Goal: Task Accomplishment & Management: Manage account settings

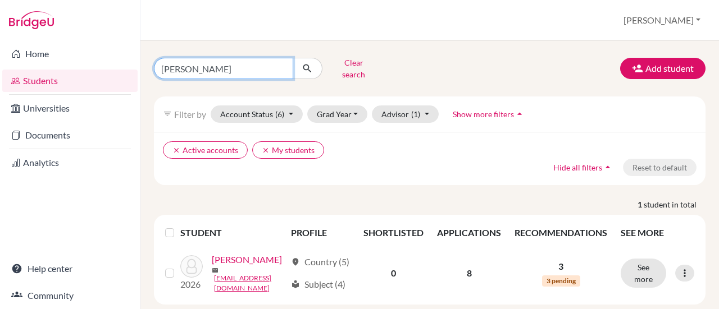
click at [280, 65] on input "glenn" at bounding box center [223, 68] width 139 height 21
type input "ackon"
click button "submit" at bounding box center [308, 68] width 30 height 21
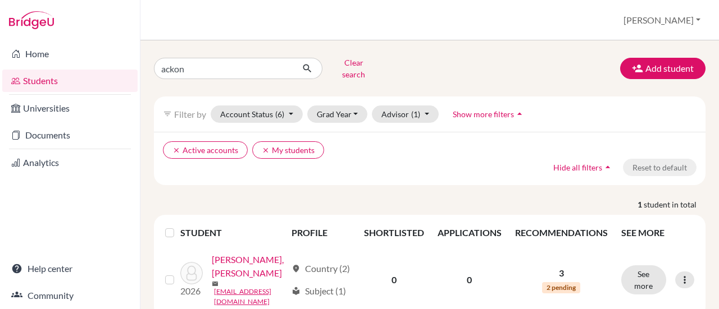
scroll to position [32, 0]
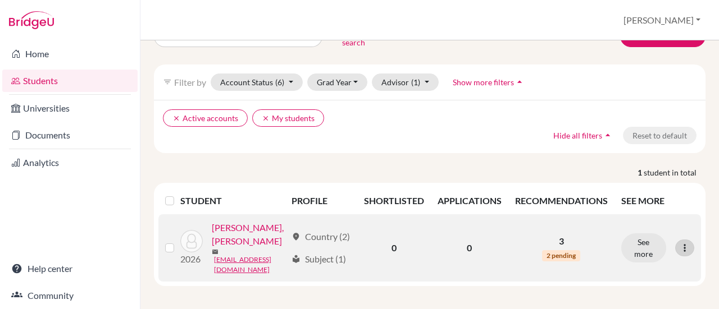
click at [679, 244] on icon at bounding box center [684, 248] width 11 height 11
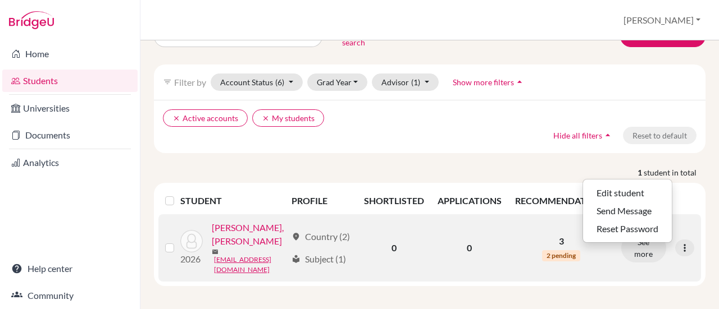
click at [212, 248] on link "[PERSON_NAME], [PERSON_NAME]" at bounding box center [249, 234] width 75 height 27
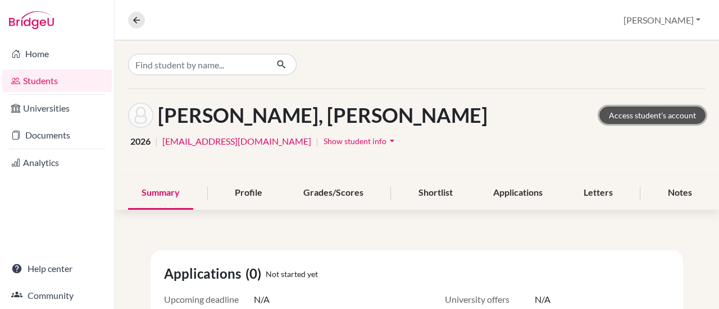
click at [633, 113] on link "Access student's account" at bounding box center [652, 115] width 106 height 17
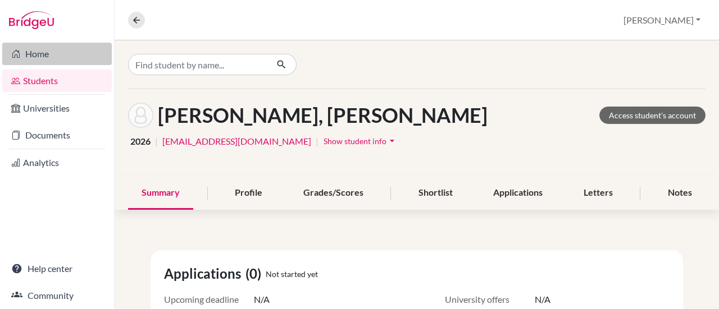
click at [31, 54] on link "Home" at bounding box center [57, 54] width 110 height 22
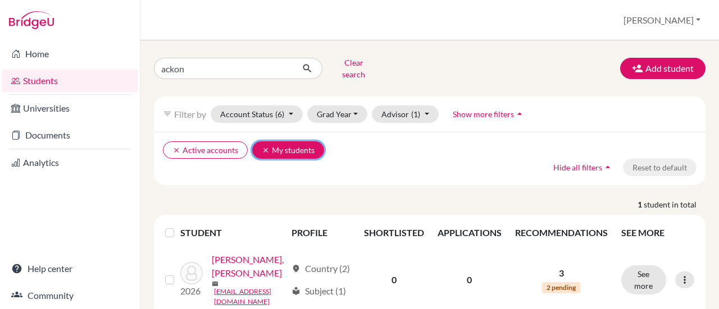
click at [262, 147] on icon "clear" at bounding box center [266, 151] width 8 height 8
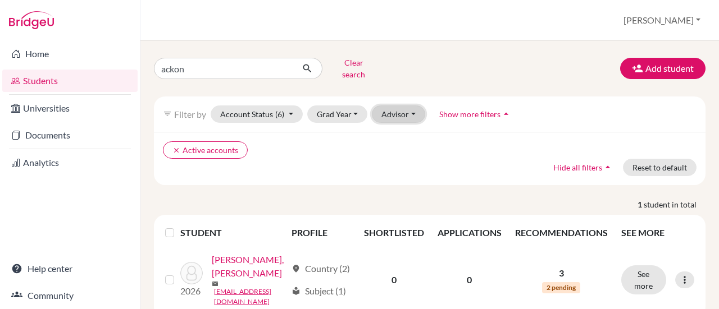
click at [416, 106] on button "Advisor" at bounding box center [398, 114] width 53 height 17
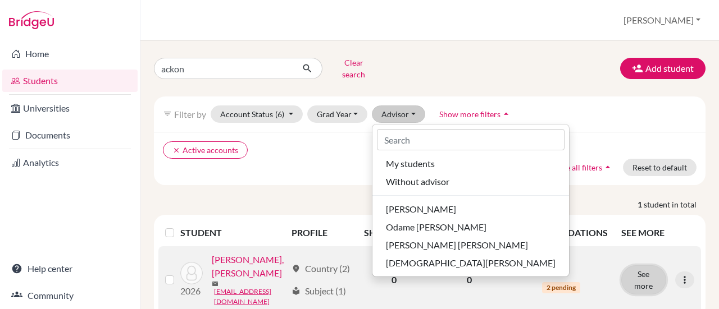
click at [635, 269] on button "See more" at bounding box center [643, 280] width 45 height 29
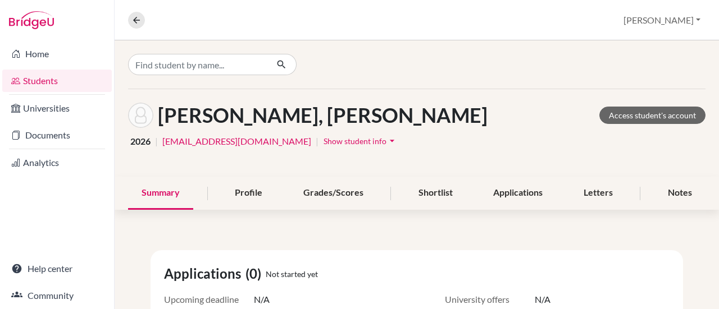
click at [38, 76] on link "Students" at bounding box center [57, 81] width 110 height 22
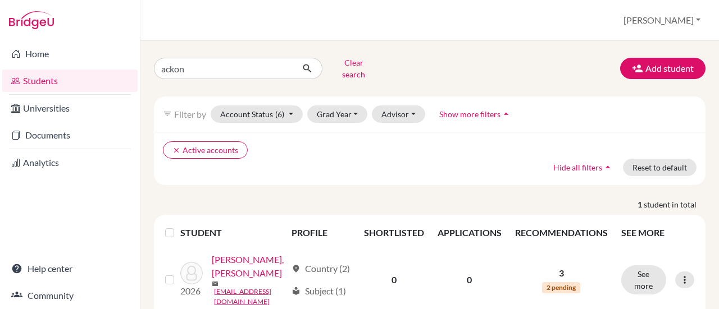
scroll to position [32, 0]
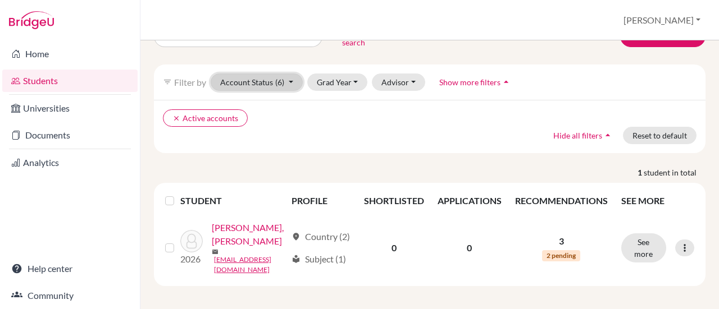
click at [282, 77] on span "(6)" at bounding box center [279, 82] width 9 height 10
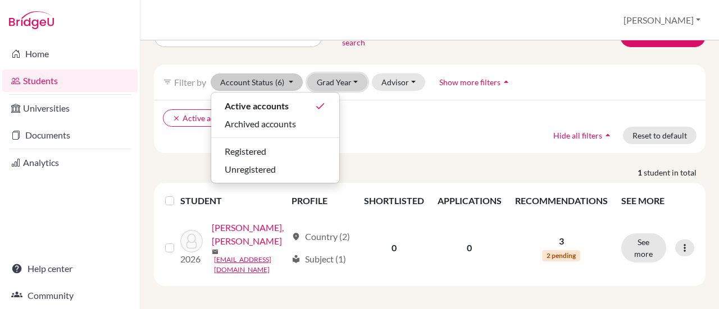
click at [345, 75] on button "Grad Year" at bounding box center [337, 82] width 61 height 17
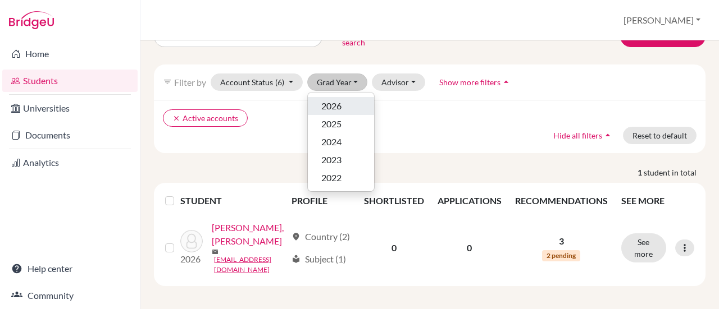
click at [344, 99] on div "2026" at bounding box center [340, 105] width 39 height 13
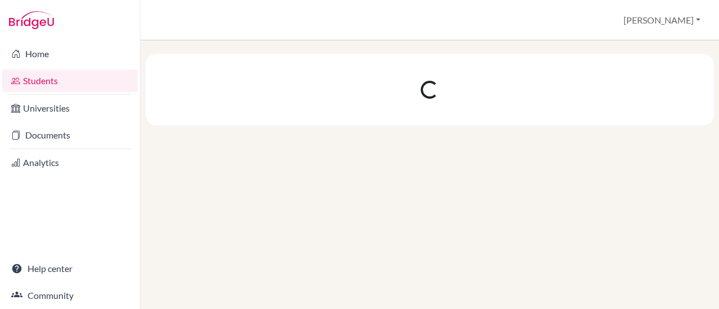
scroll to position [0, 0]
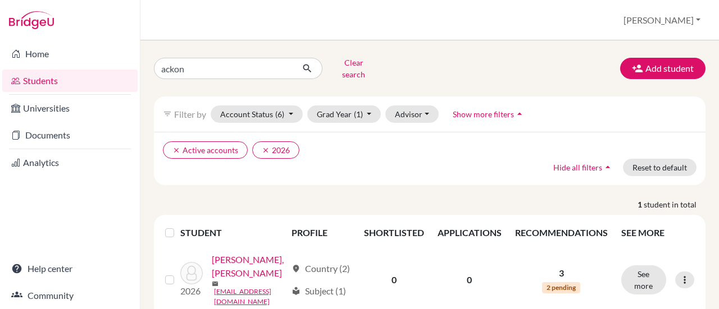
scroll to position [32, 0]
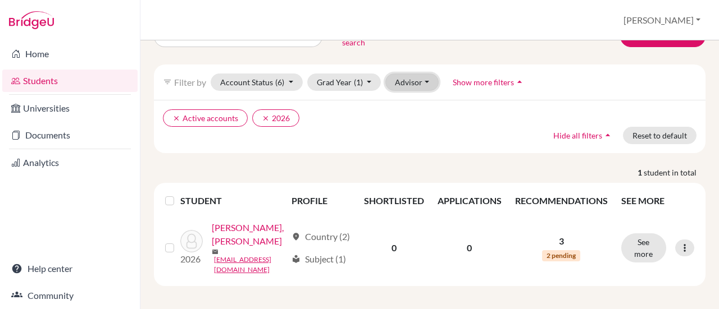
click at [407, 74] on button "Advisor" at bounding box center [411, 82] width 53 height 17
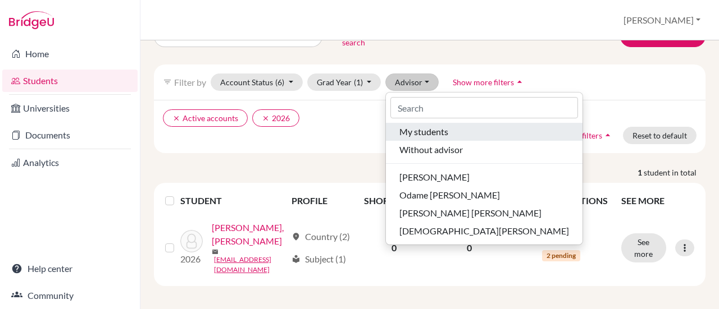
click at [417, 125] on span "My students" at bounding box center [423, 131] width 49 height 13
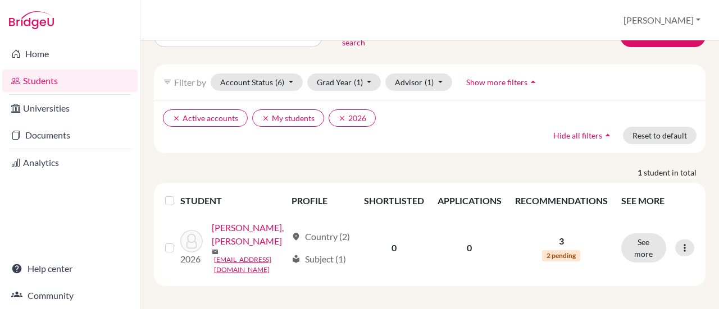
scroll to position [31, 0]
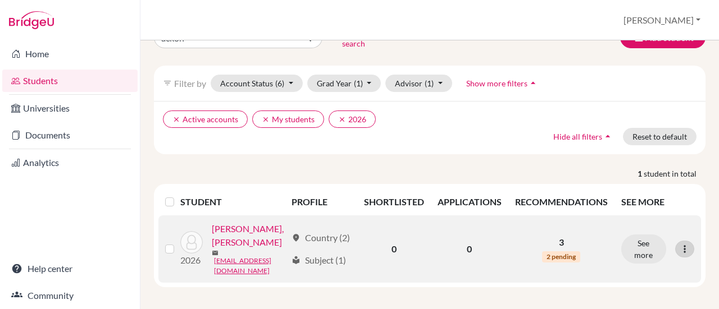
click at [679, 244] on icon at bounding box center [684, 249] width 11 height 11
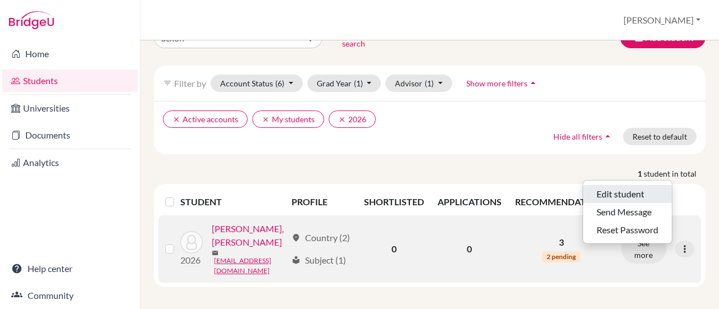
click at [630, 186] on button "Edit student" at bounding box center [627, 194] width 89 height 18
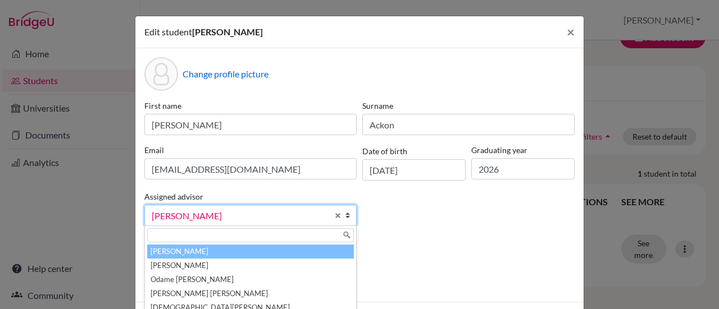
click at [271, 214] on span "Frempong, Emil" at bounding box center [240, 216] width 176 height 15
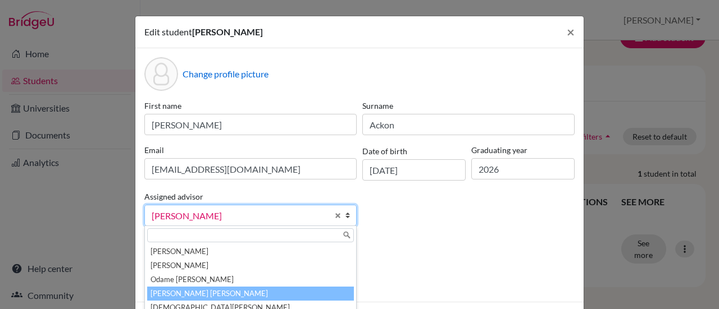
click at [213, 294] on li "Opare-Obuobisa Blay, Abigail" at bounding box center [250, 294] width 207 height 14
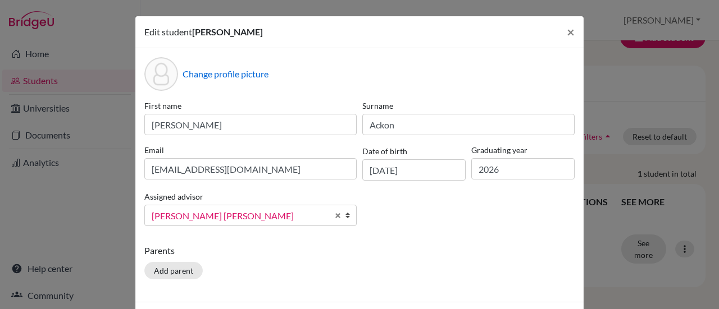
scroll to position [43, 0]
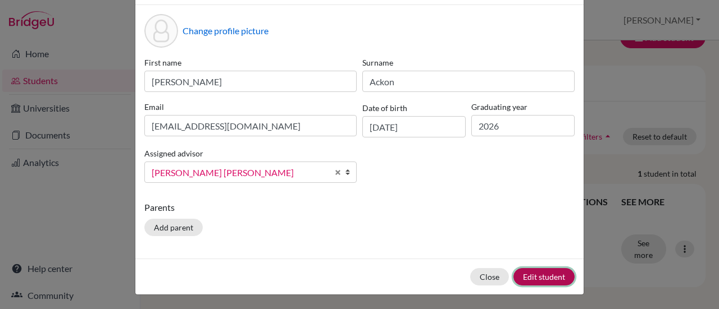
click at [528, 276] on button "Edit student" at bounding box center [543, 276] width 61 height 17
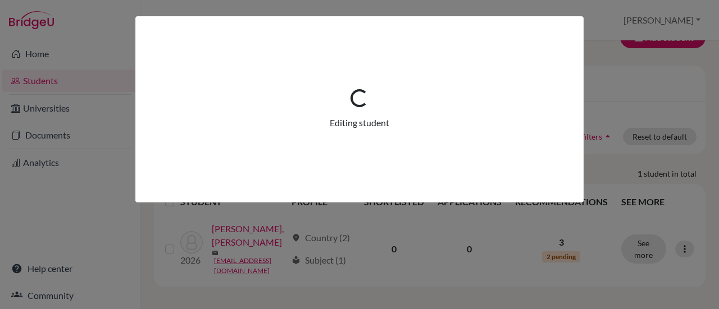
scroll to position [0, 0]
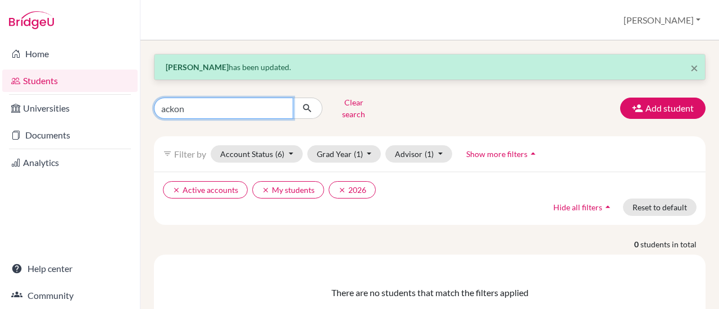
click at [198, 109] on input "ackon" at bounding box center [223, 108] width 139 height 21
type input "adu"
click button "submit" at bounding box center [308, 108] width 30 height 21
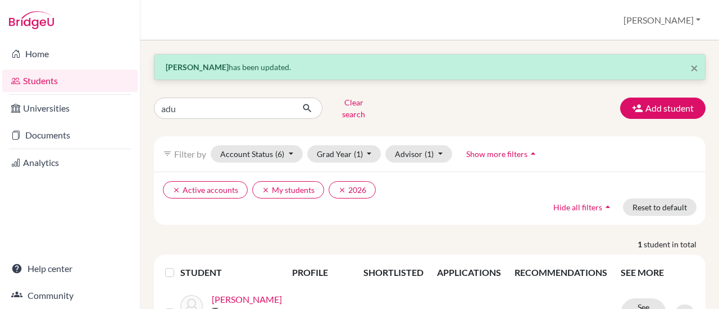
scroll to position [48, 0]
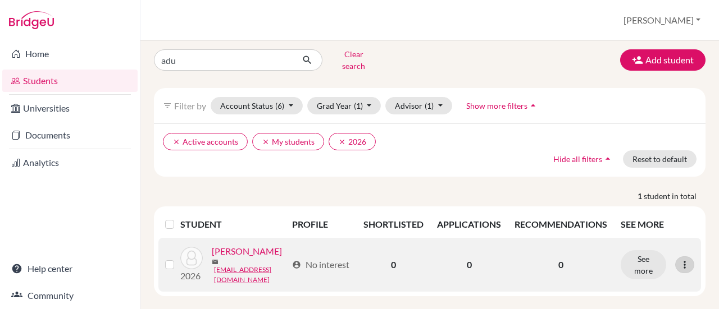
click at [679, 259] on icon at bounding box center [684, 264] width 11 height 11
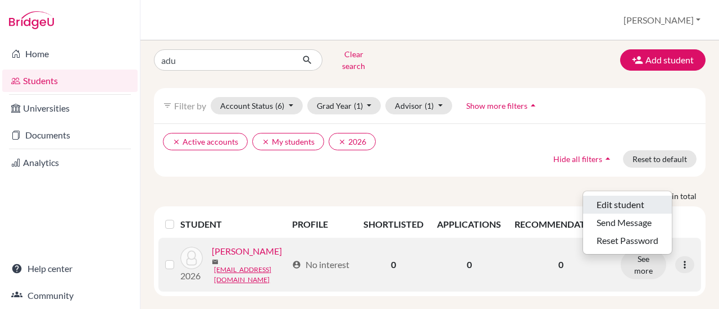
click at [611, 199] on button "Edit student" at bounding box center [627, 205] width 89 height 18
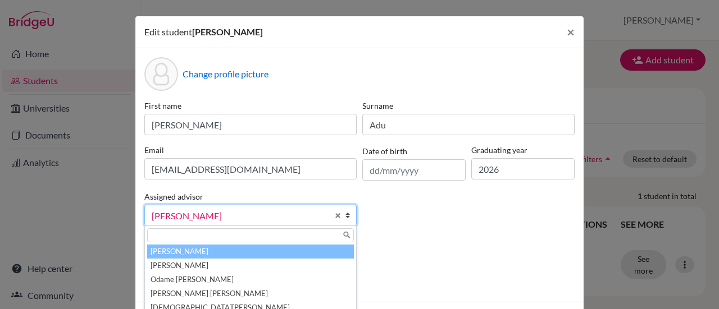
click at [224, 216] on span "Frempong, Emil" at bounding box center [240, 216] width 176 height 15
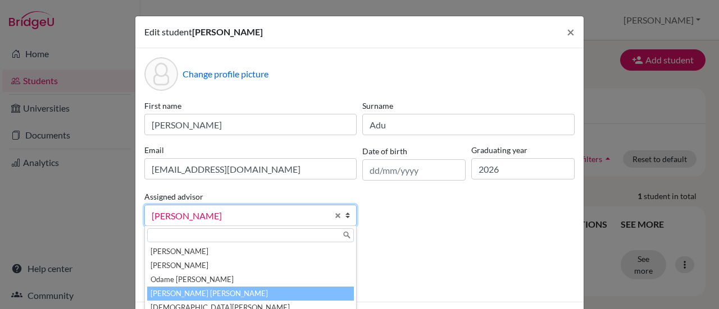
click at [202, 291] on li "Opare-Obuobisa Blay, Abigail" at bounding box center [250, 294] width 207 height 14
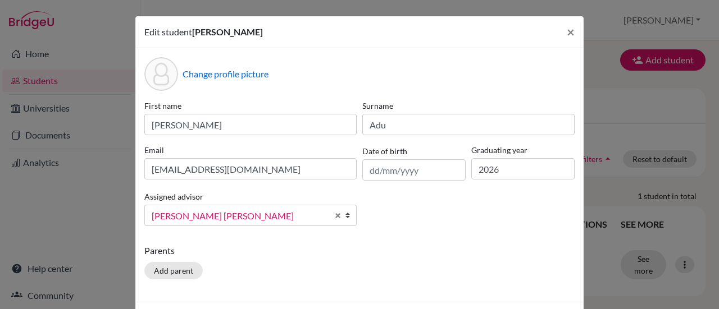
scroll to position [43, 0]
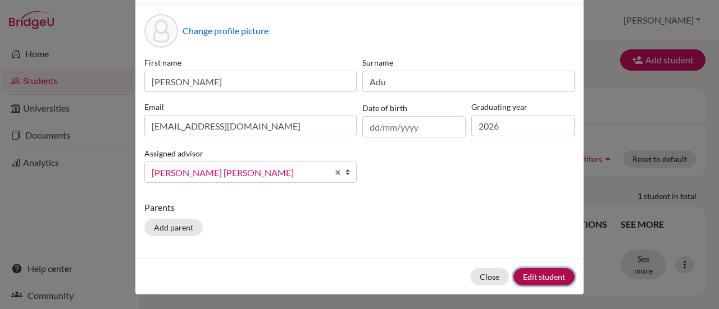
click at [536, 276] on button "Edit student" at bounding box center [543, 276] width 61 height 17
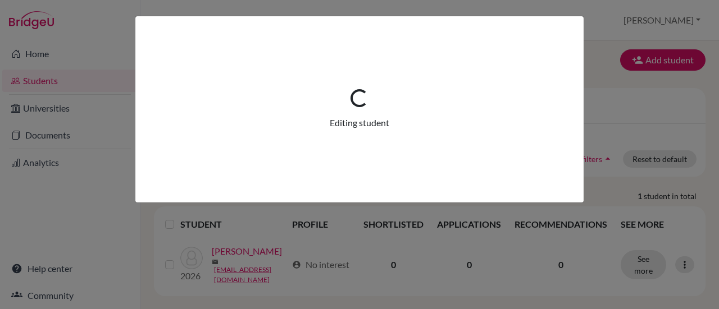
scroll to position [0, 0]
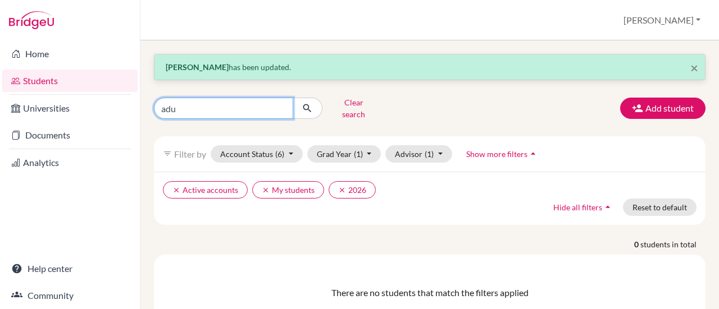
click at [264, 113] on input "adu" at bounding box center [223, 108] width 139 height 21
type input "a"
type input "kwasi"
click button "submit" at bounding box center [308, 108] width 30 height 21
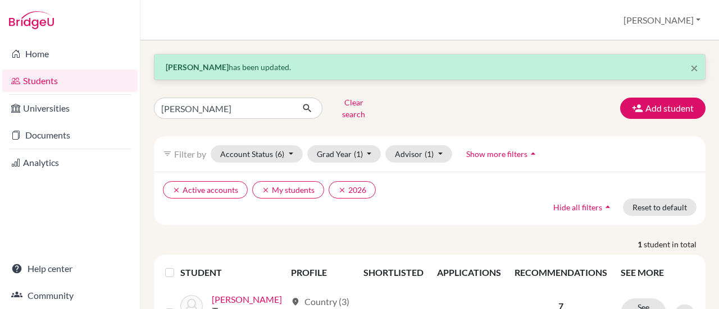
scroll to position [75, 0]
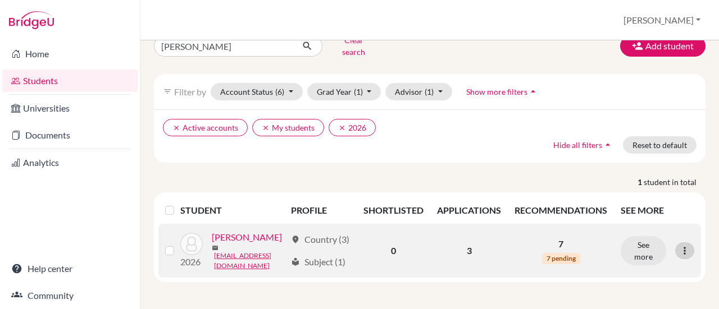
click at [679, 245] on icon at bounding box center [684, 250] width 11 height 11
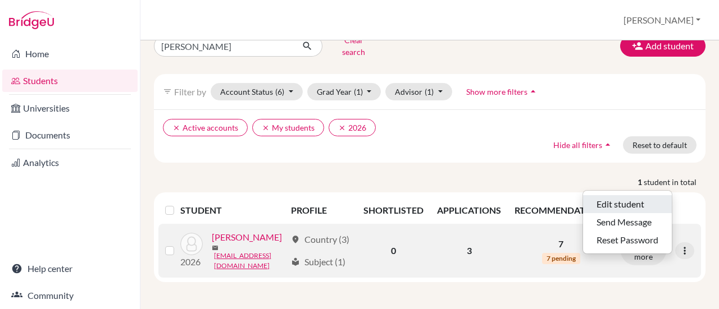
click at [630, 195] on button "Edit student" at bounding box center [627, 204] width 89 height 18
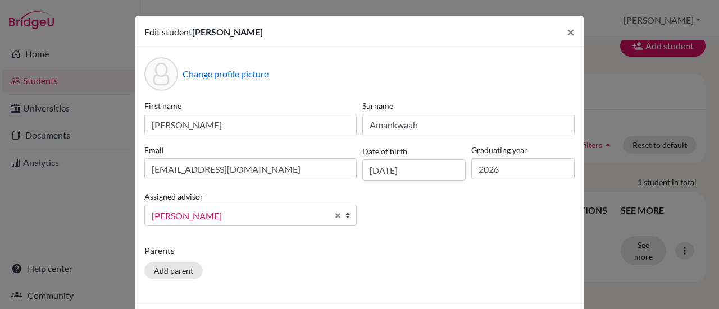
click at [274, 216] on span "Frempong, Emil" at bounding box center [240, 216] width 176 height 15
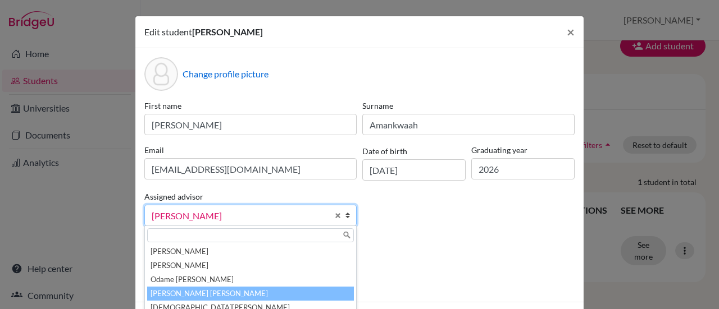
click at [216, 298] on li "Opare-Obuobisa Blay, Abigail" at bounding box center [250, 294] width 207 height 14
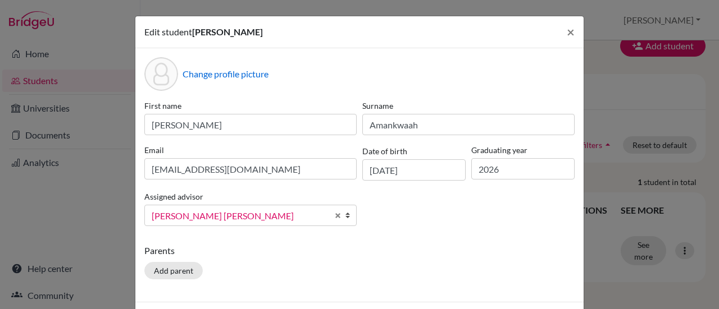
scroll to position [43, 0]
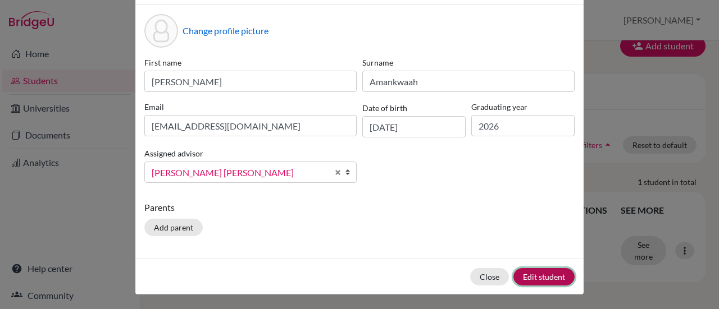
click at [531, 279] on button "Edit student" at bounding box center [543, 276] width 61 height 17
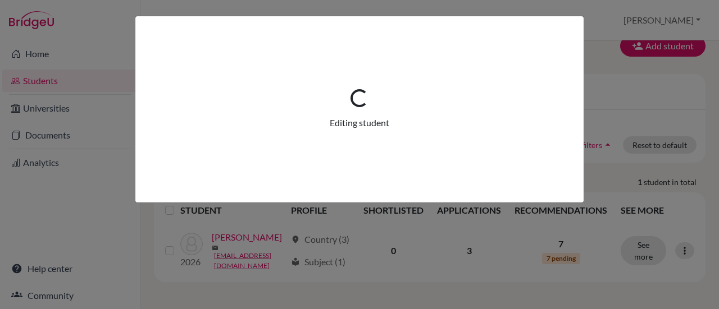
scroll to position [0, 0]
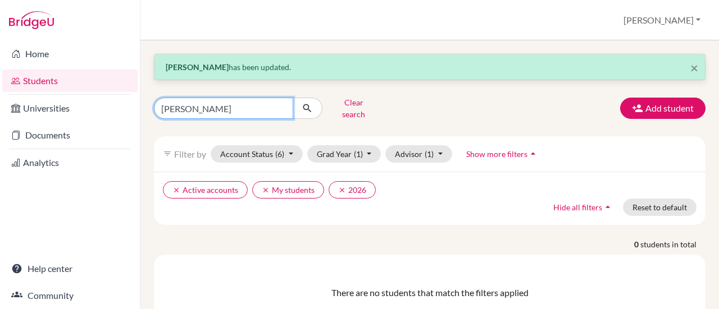
click at [209, 98] on input "kwasi" at bounding box center [223, 108] width 139 height 21
type input "k"
type input "amankwah"
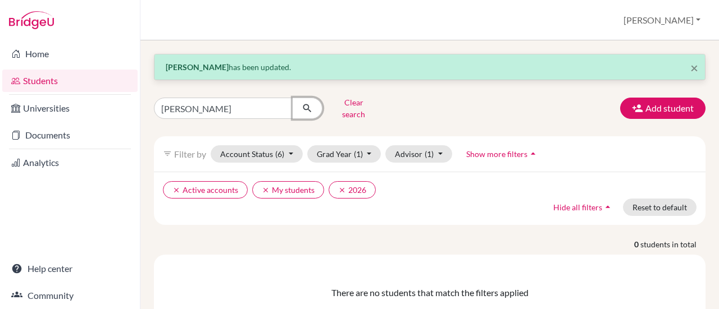
click at [302, 109] on icon "submit" at bounding box center [307, 108] width 11 height 11
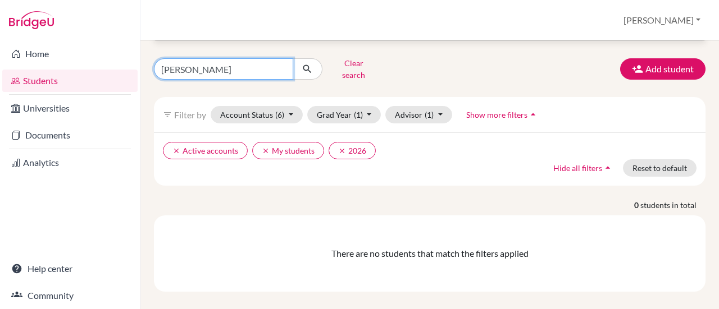
click at [222, 68] on input "amankwah" at bounding box center [223, 68] width 139 height 21
type input "a"
type input "andrew"
click button "submit" at bounding box center [308, 68] width 30 height 21
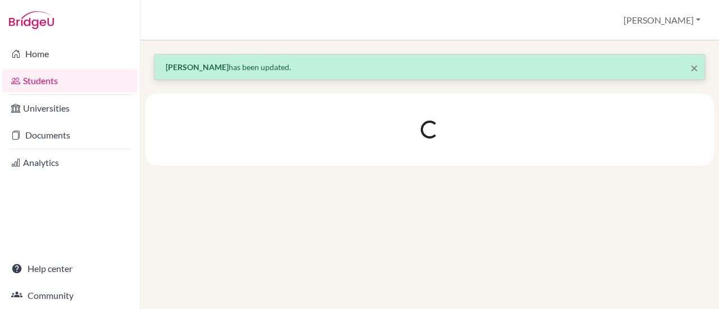
scroll to position [0, 0]
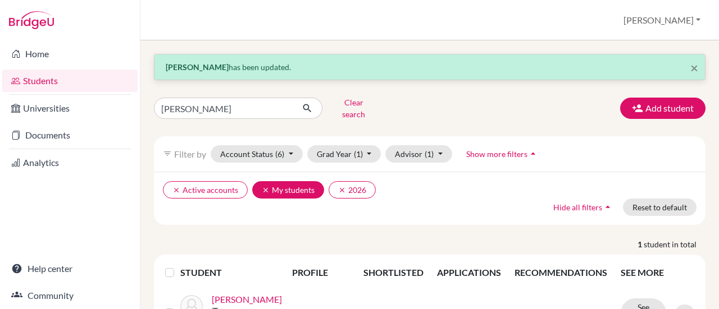
scroll to position [85, 0]
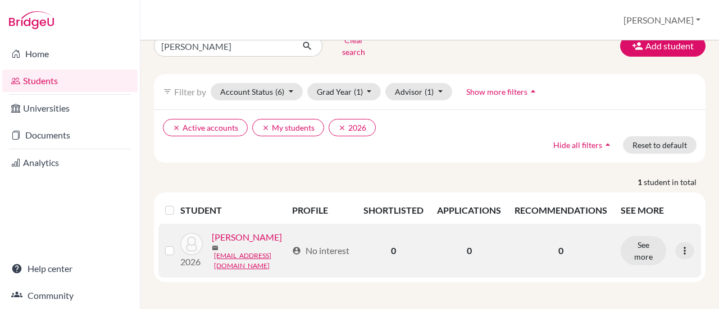
click at [232, 244] on link "Asumadu-Amoateng , Andrew" at bounding box center [247, 237] width 70 height 13
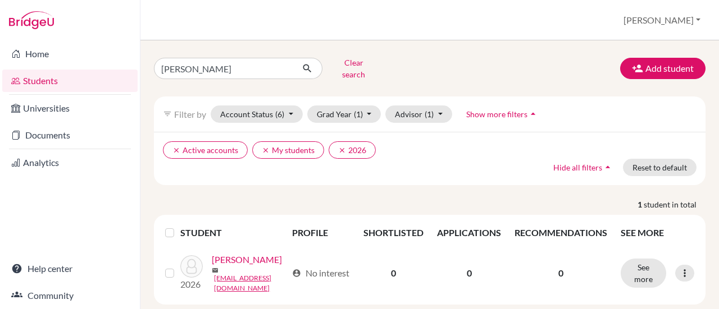
scroll to position [45, 0]
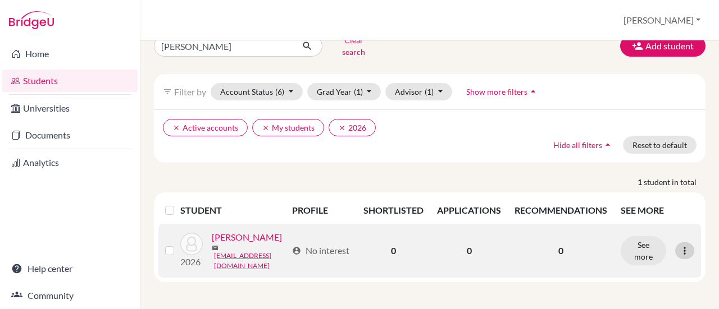
click at [681, 245] on icon at bounding box center [684, 250] width 11 height 11
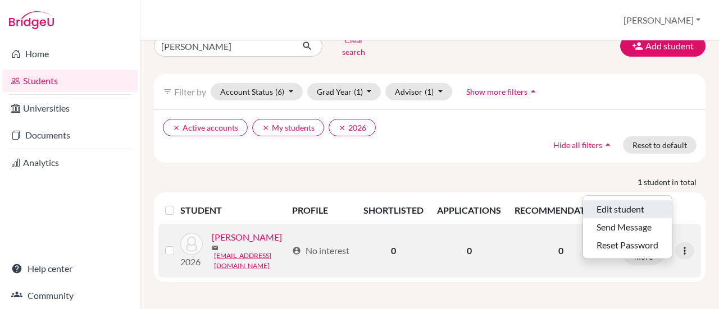
click at [626, 200] on button "Edit student" at bounding box center [627, 209] width 89 height 18
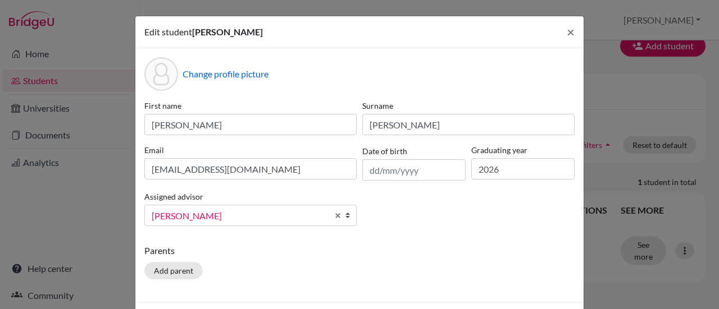
click at [297, 219] on span "Frempong, Emil" at bounding box center [240, 216] width 176 height 15
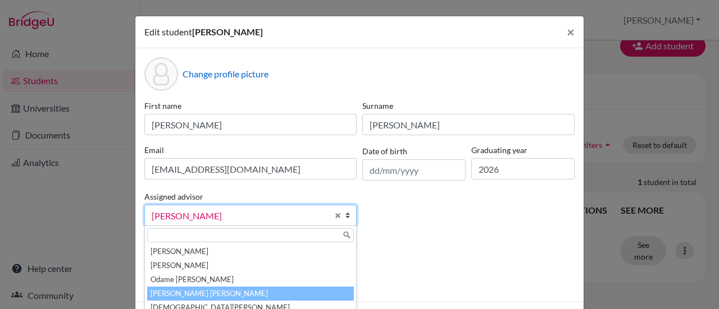
click at [245, 291] on li "Opare-Obuobisa Blay, Abigail" at bounding box center [250, 294] width 207 height 14
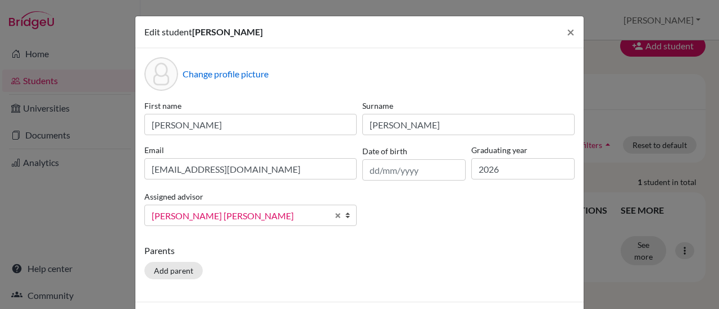
scroll to position [43, 0]
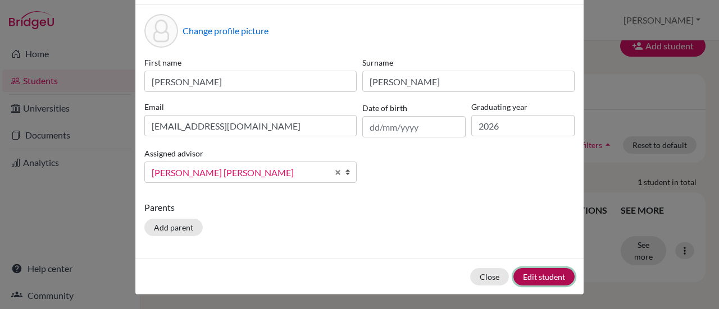
click at [531, 281] on button "Edit student" at bounding box center [543, 276] width 61 height 17
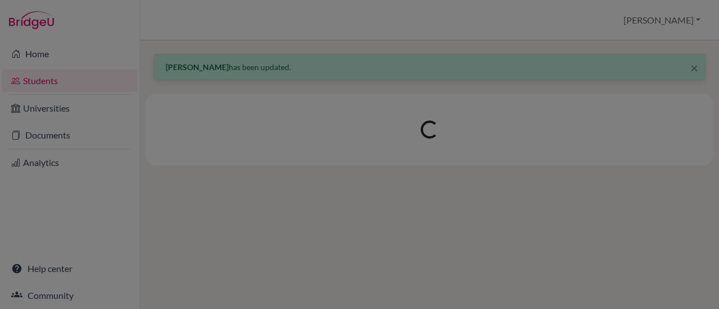
scroll to position [0, 0]
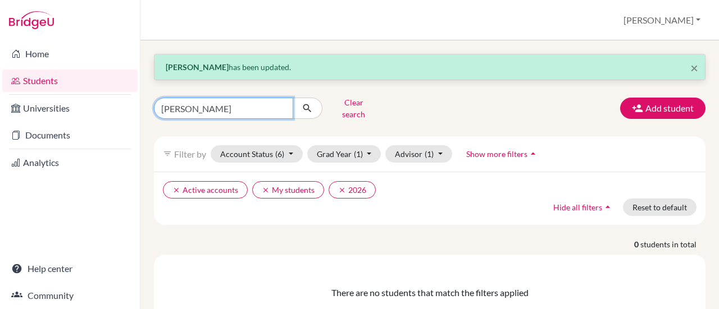
click at [210, 102] on input "andrew" at bounding box center [223, 108] width 139 height 21
type input "a"
type input "hannes"
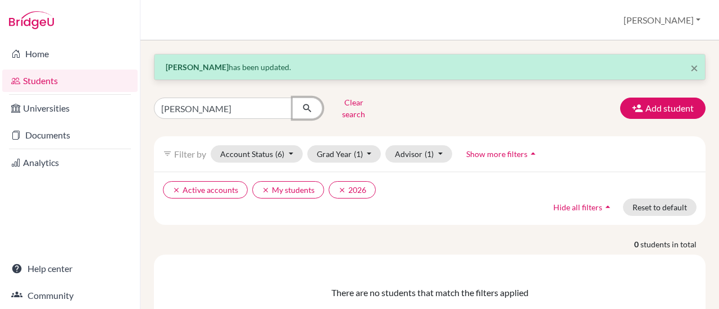
click at [307, 103] on icon "submit" at bounding box center [307, 108] width 11 height 11
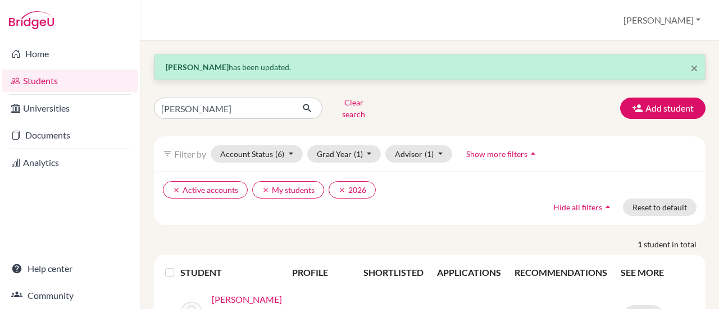
scroll to position [80, 0]
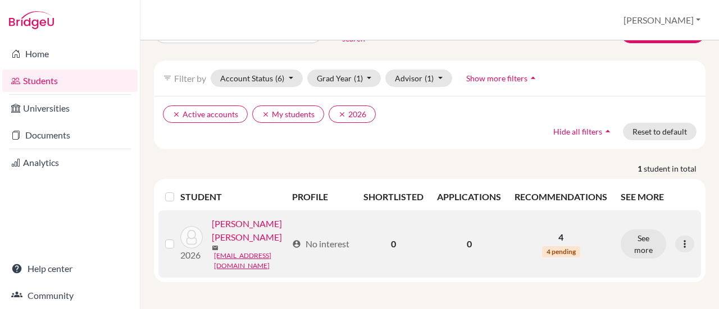
click at [248, 217] on link "Appiah-Pinkrah, Hannes Kwabena Akowuah" at bounding box center [249, 230] width 75 height 27
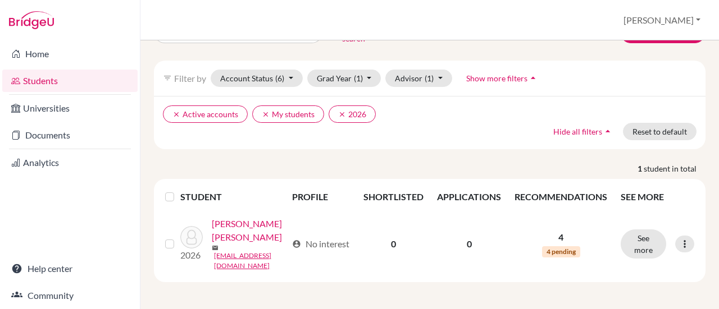
scroll to position [40, 0]
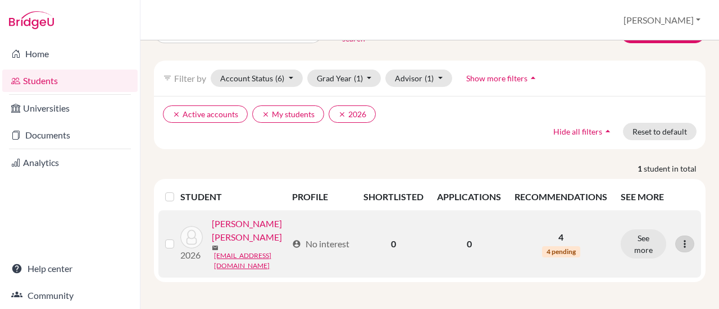
click at [675, 238] on div at bounding box center [684, 244] width 19 height 17
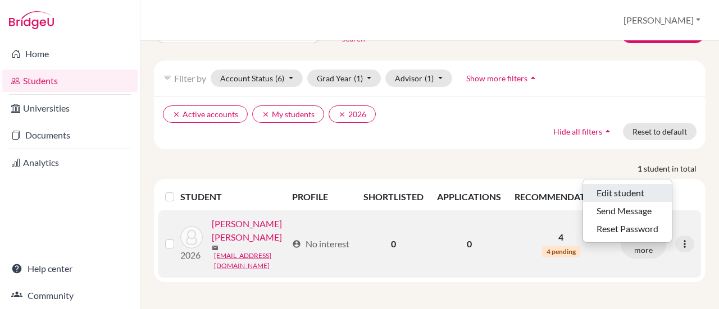
click at [614, 184] on button "Edit student" at bounding box center [627, 193] width 89 height 18
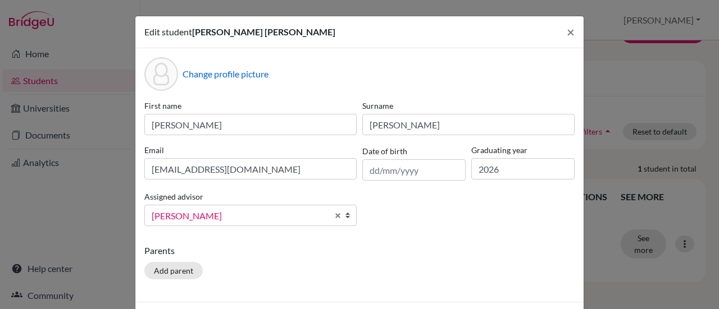
click at [251, 216] on span "Frempong, Emil" at bounding box center [240, 216] width 176 height 15
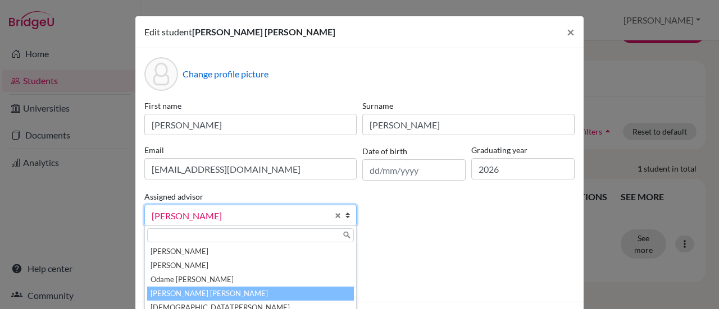
click at [200, 292] on li "Opare-Obuobisa Blay, Abigail" at bounding box center [250, 294] width 207 height 14
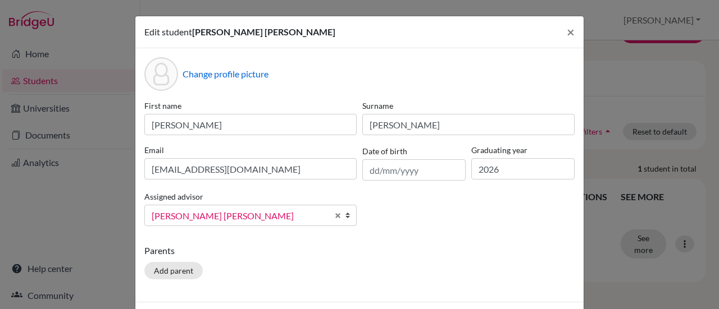
scroll to position [43, 0]
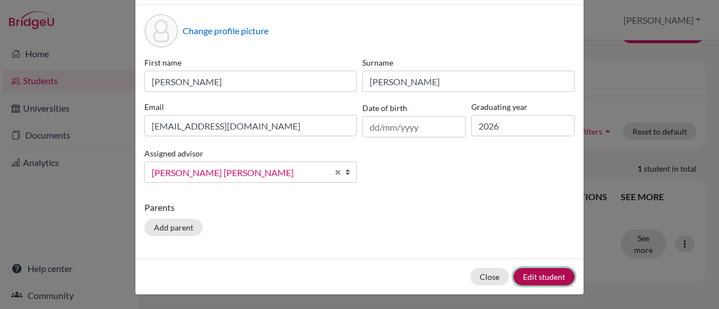
click at [535, 276] on button "Edit student" at bounding box center [543, 276] width 61 height 17
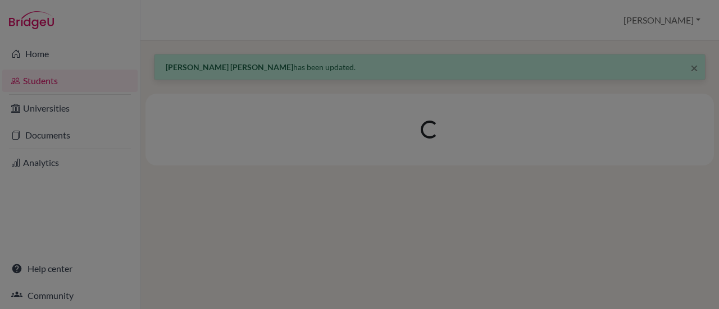
scroll to position [0, 0]
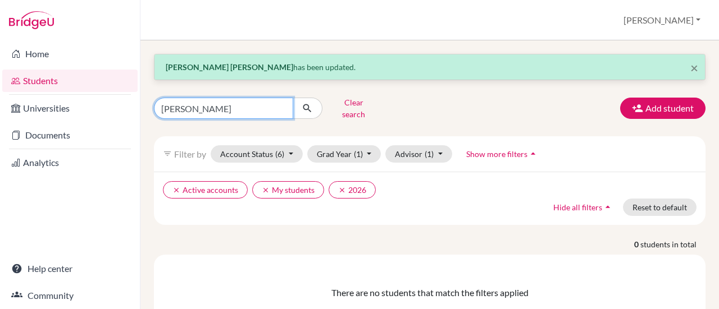
click at [213, 104] on input "hannes" at bounding box center [223, 108] width 139 height 21
type input "h"
click at [213, 104] on input "o" at bounding box center [223, 108] width 139 height 21
type input "owusua"
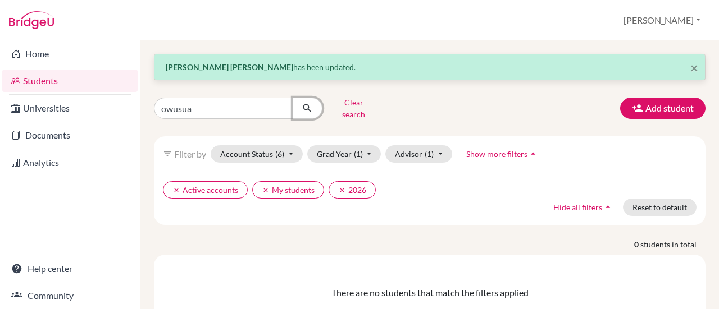
click at [311, 110] on button "submit" at bounding box center [308, 108] width 30 height 21
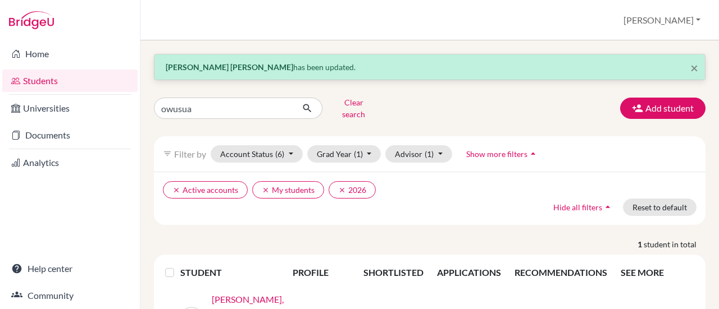
scroll to position [66, 0]
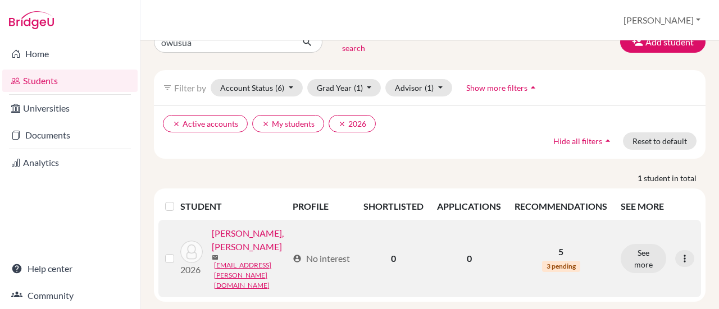
click at [239, 231] on link "Awuah-Antwi, Akosua Owusua" at bounding box center [250, 240] width 76 height 27
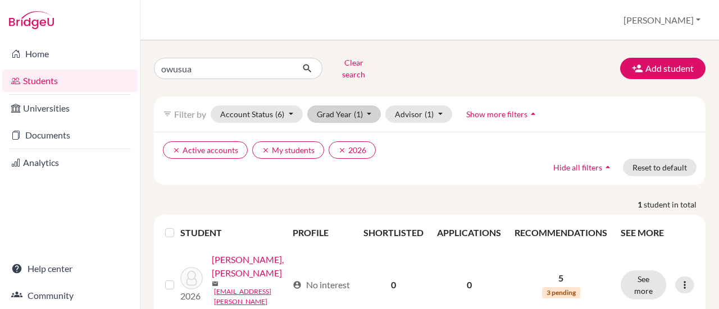
scroll to position [26, 0]
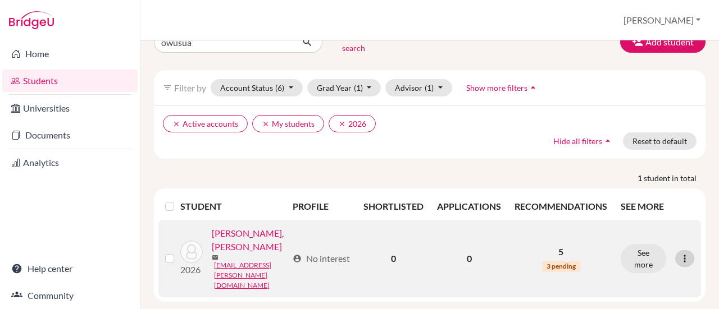
click at [679, 253] on icon at bounding box center [684, 258] width 11 height 11
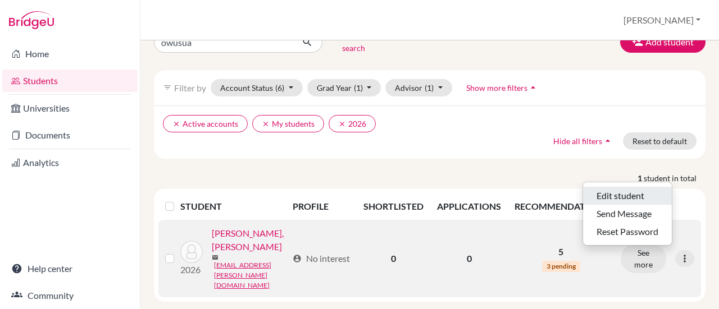
click at [626, 190] on button "Edit student" at bounding box center [627, 196] width 89 height 18
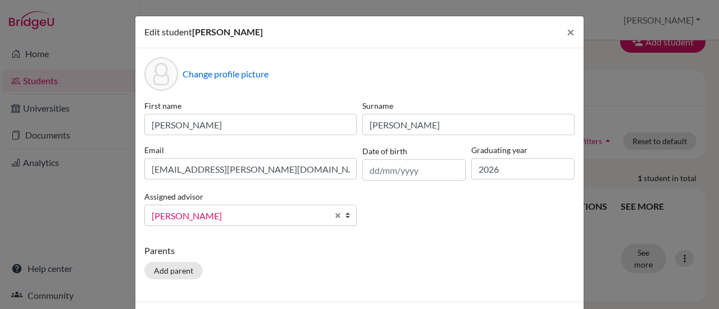
click at [248, 217] on span "Frempong, Emil" at bounding box center [240, 216] width 176 height 15
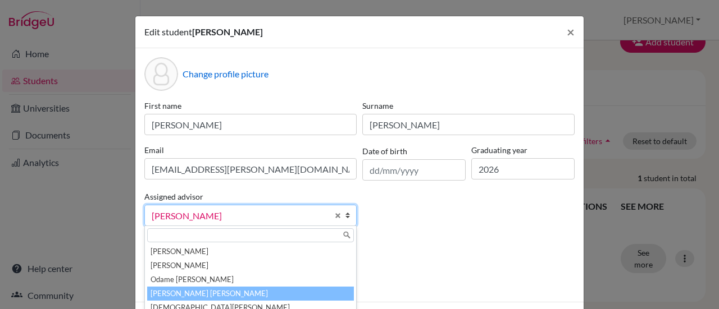
click at [222, 293] on li "Opare-Obuobisa Blay, Abigail" at bounding box center [250, 294] width 207 height 14
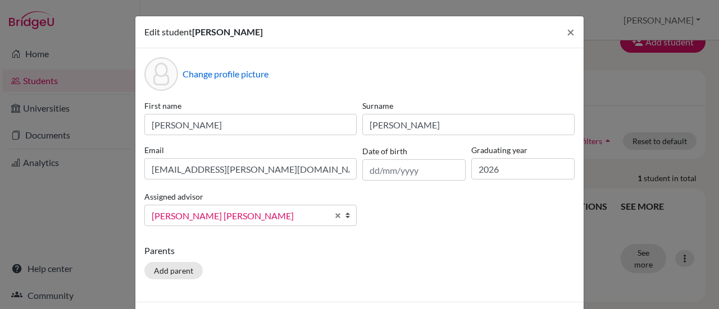
scroll to position [43, 0]
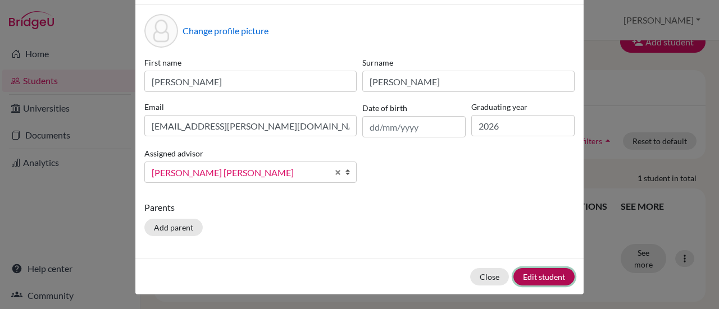
click at [526, 274] on button "Edit student" at bounding box center [543, 276] width 61 height 17
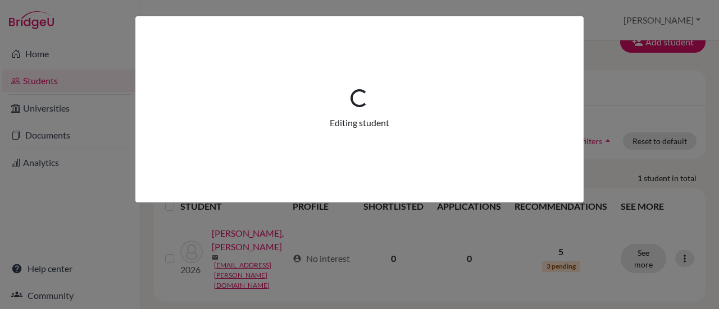
scroll to position [0, 0]
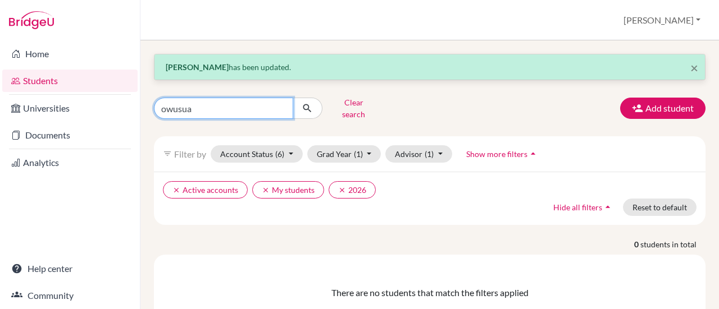
click at [225, 112] on input "owusua" at bounding box center [223, 108] width 139 height 21
type input "o"
type input "sheena"
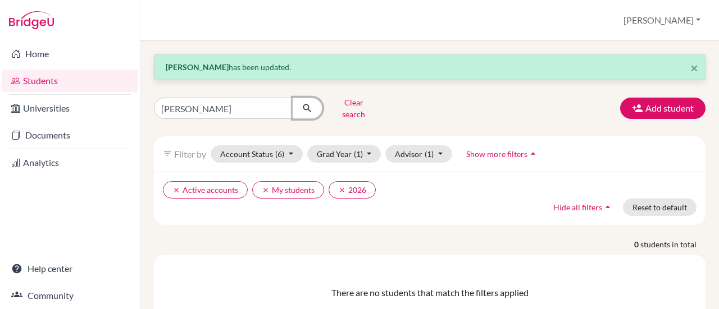
click at [312, 105] on icon "submit" at bounding box center [307, 108] width 11 height 11
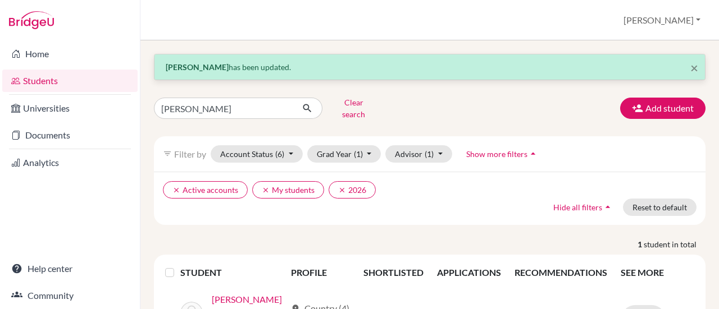
scroll to position [72, 0]
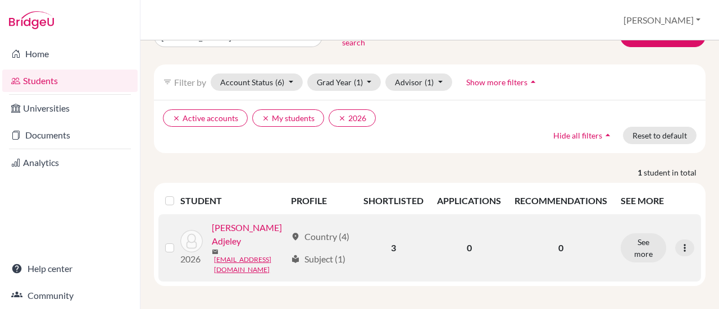
click at [241, 248] on link "Baddoo, Sheena Naa Adjeley" at bounding box center [249, 234] width 74 height 27
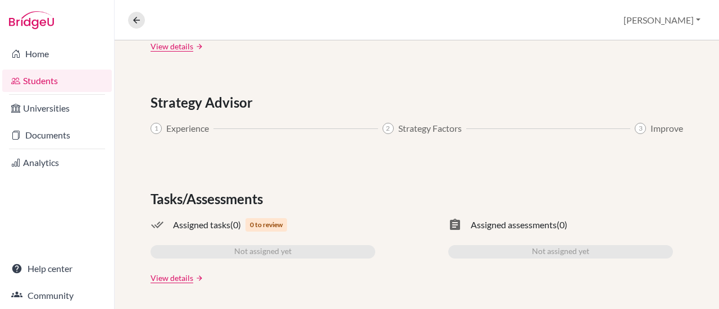
scroll to position [691, 0]
click at [128, 21] on button at bounding box center [136, 20] width 17 height 17
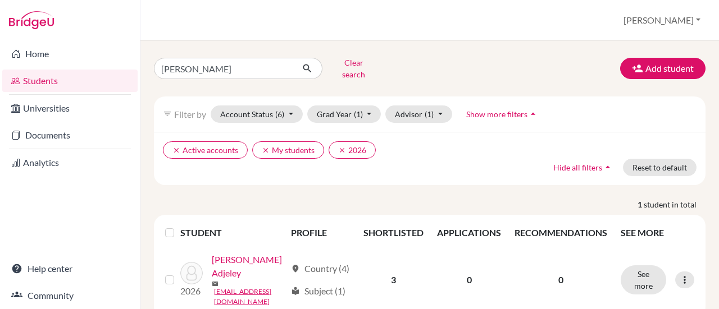
scroll to position [32, 0]
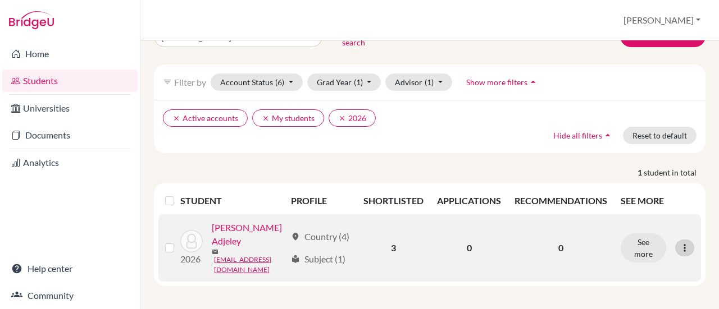
click at [679, 243] on icon at bounding box center [684, 248] width 11 height 11
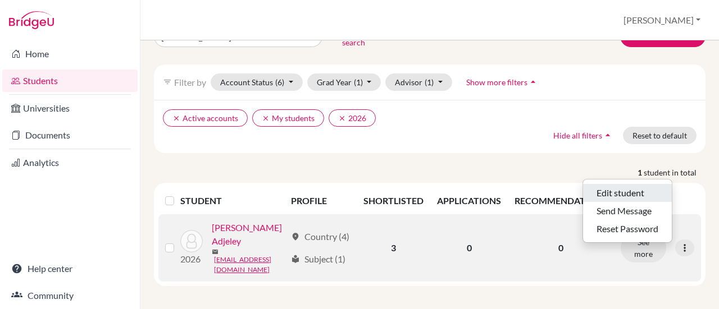
click at [626, 184] on button "Edit student" at bounding box center [627, 193] width 89 height 18
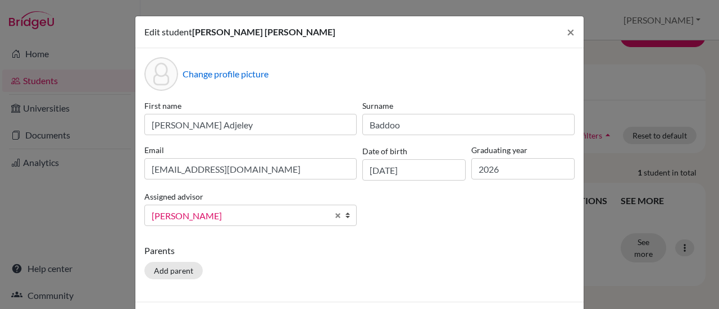
click at [275, 212] on span "Frempong, Emil" at bounding box center [240, 216] width 176 height 15
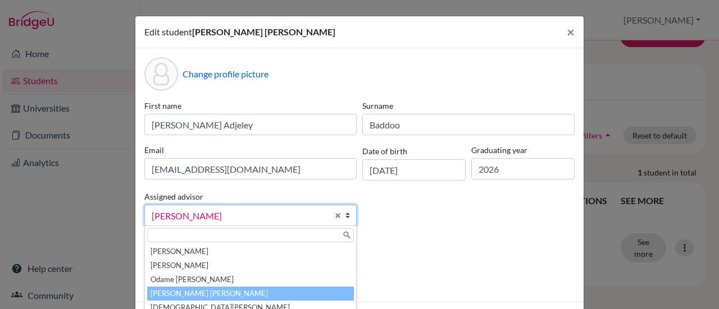
click at [202, 294] on li "Opare-Obuobisa Blay, Abigail" at bounding box center [250, 294] width 207 height 14
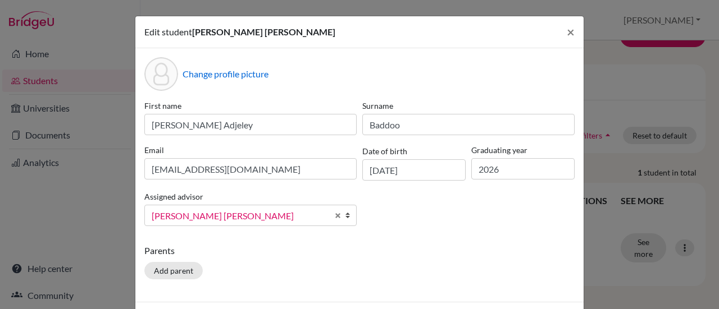
scroll to position [43, 0]
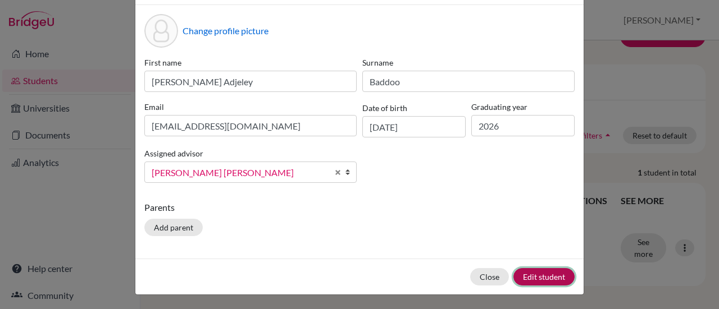
click at [532, 275] on button "Edit student" at bounding box center [543, 276] width 61 height 17
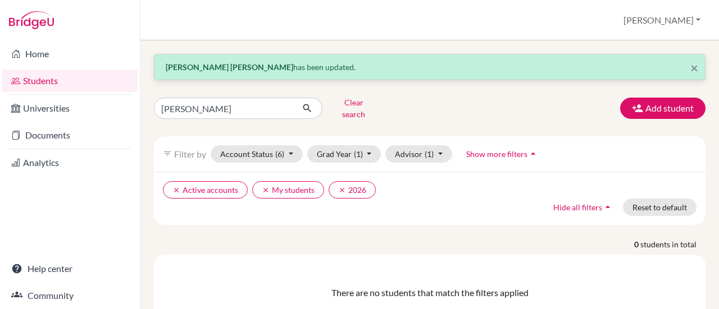
scroll to position [39, 0]
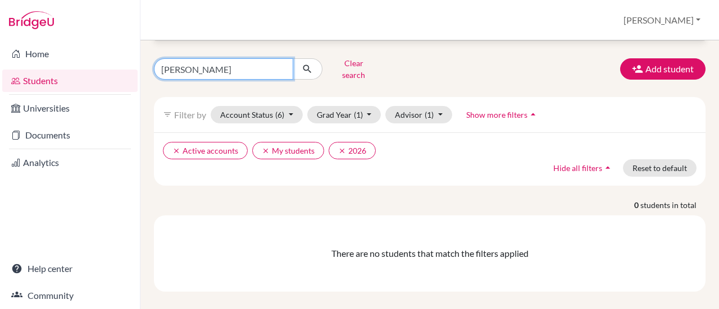
click at [205, 65] on input "sheena" at bounding box center [223, 68] width 139 height 21
type input "s"
type input "afia"
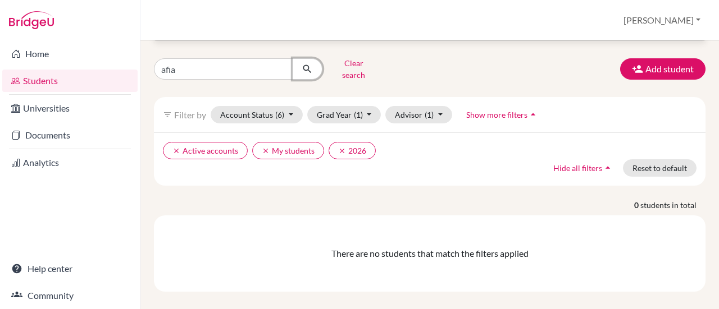
click at [307, 63] on icon "submit" at bounding box center [307, 68] width 11 height 11
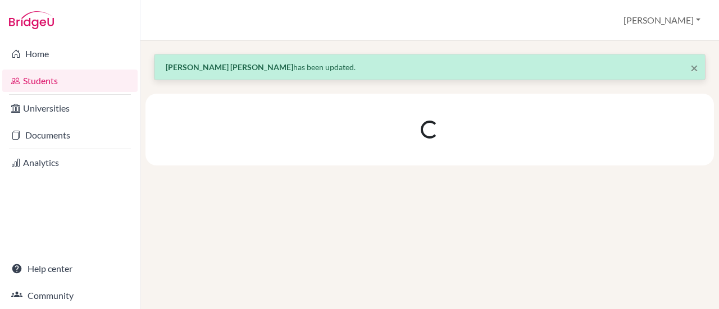
scroll to position [0, 0]
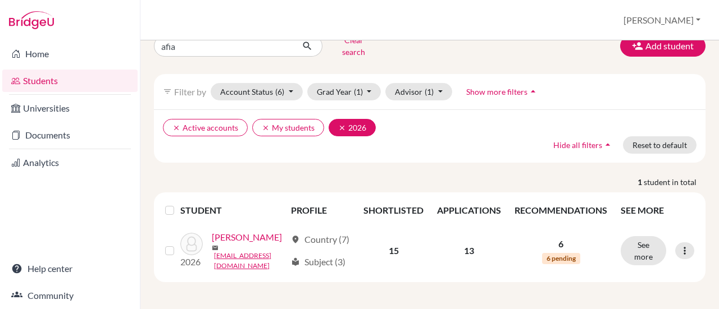
scroll to position [72, 0]
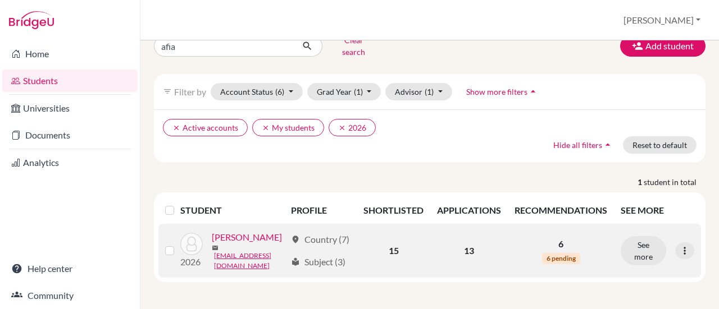
click at [685, 243] on div at bounding box center [684, 251] width 19 height 17
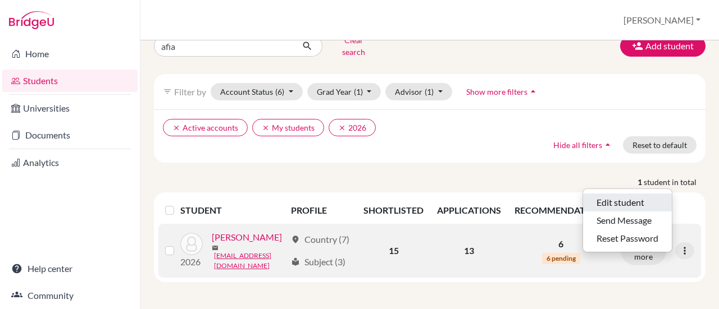
click at [627, 194] on button "Edit student" at bounding box center [627, 203] width 89 height 18
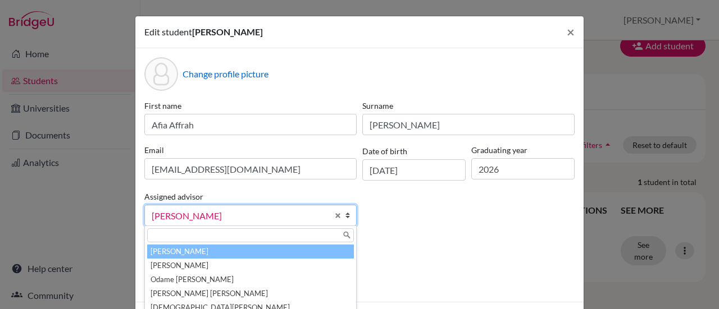
click at [255, 215] on span "Frempong, Emil" at bounding box center [240, 216] width 176 height 15
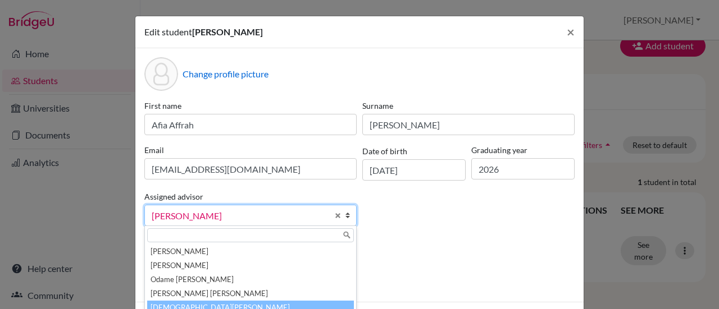
click at [216, 305] on li "Turkson, Sarah" at bounding box center [250, 308] width 207 height 14
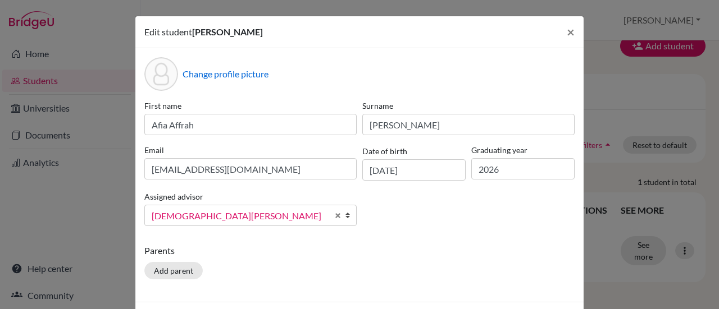
scroll to position [43, 0]
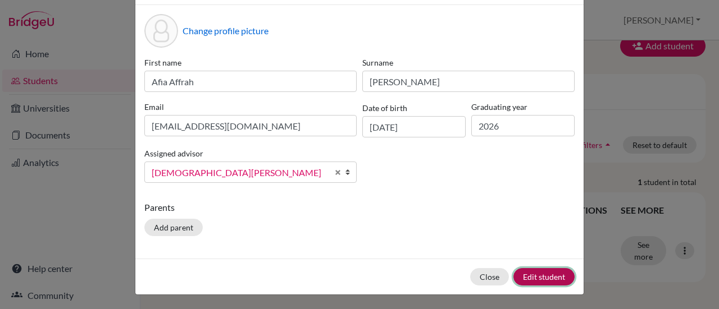
click at [533, 276] on button "Edit student" at bounding box center [543, 276] width 61 height 17
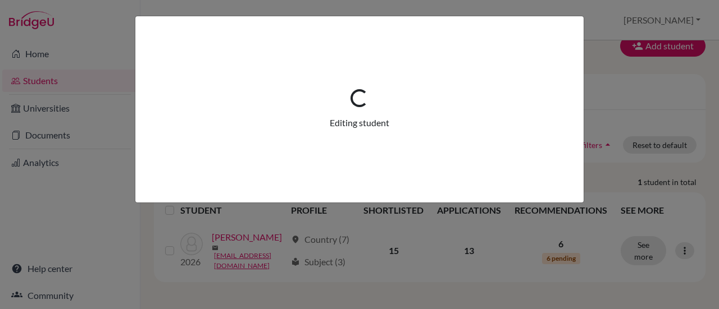
scroll to position [0, 0]
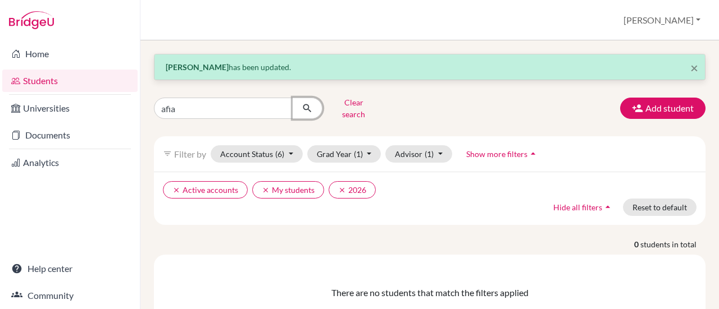
click at [313, 103] on button "submit" at bounding box center [308, 108] width 30 height 21
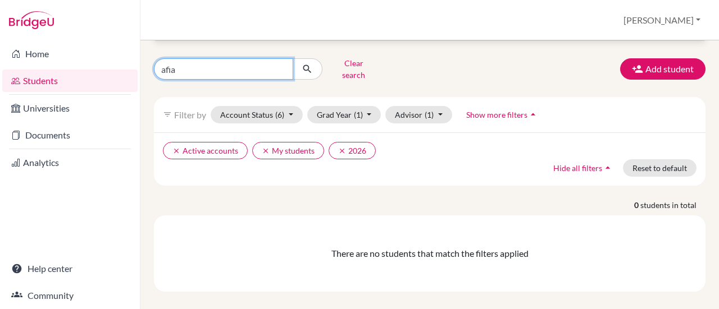
click at [199, 67] on input "afia" at bounding box center [223, 68] width 139 height 21
type input "a"
type input "Frimpong"
click button "submit" at bounding box center [308, 68] width 30 height 21
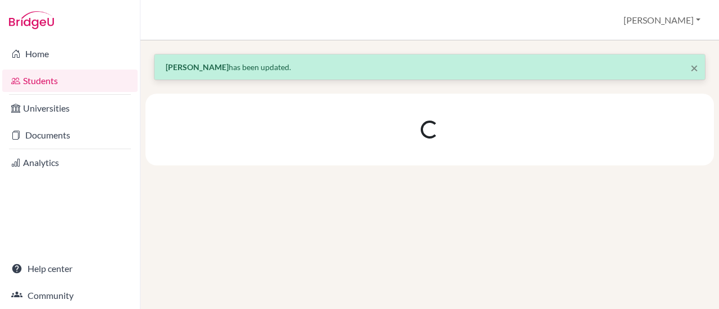
scroll to position [0, 0]
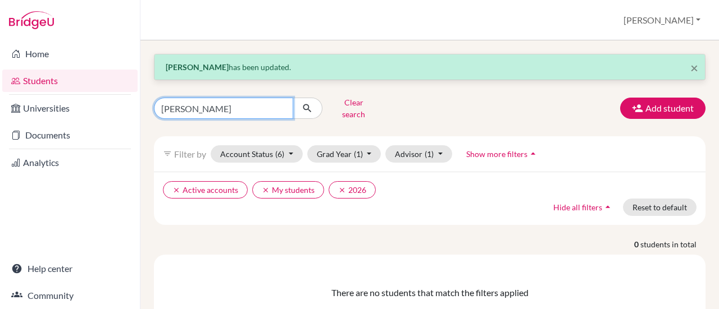
click at [208, 105] on input "Frimpong" at bounding box center [223, 108] width 139 height 21
type input "F"
type input "n"
type input "Gomado"
click button "submit" at bounding box center [308, 108] width 30 height 21
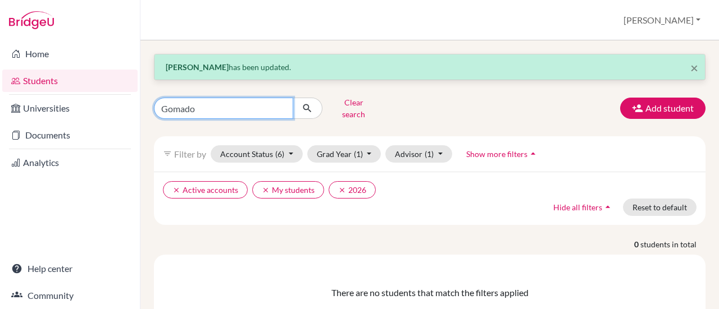
click at [213, 103] on input "Gomado" at bounding box center [223, 108] width 139 height 21
type input "G"
type input "Nathaniel"
click button "submit" at bounding box center [308, 108] width 30 height 21
click at [199, 103] on input "Nathaniel" at bounding box center [223, 108] width 139 height 21
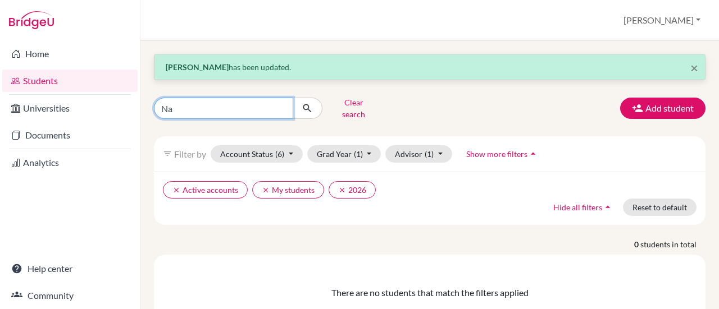
type input "N"
type input "Kamara"
click button "submit" at bounding box center [308, 108] width 30 height 21
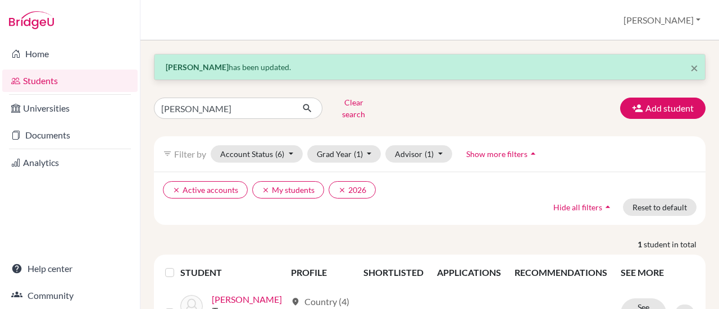
scroll to position [72, 0]
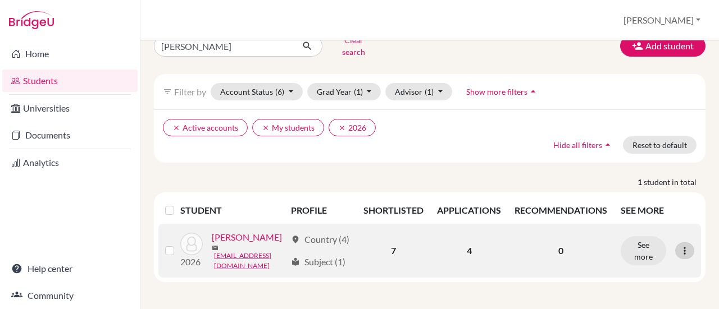
click at [679, 245] on icon at bounding box center [684, 250] width 11 height 11
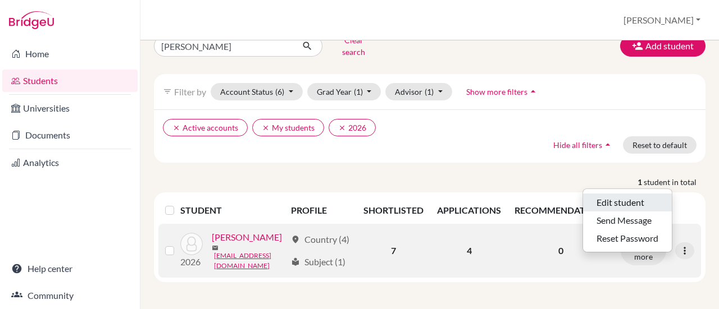
click at [628, 194] on button "Edit student" at bounding box center [627, 203] width 89 height 18
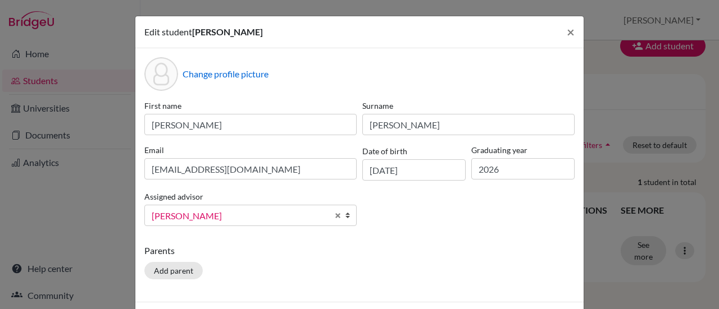
click at [261, 218] on span "Frempong, Emil" at bounding box center [240, 216] width 176 height 15
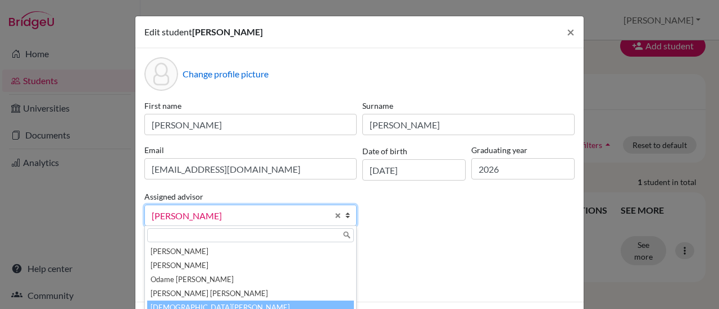
click at [197, 304] on li "Turkson, Sarah" at bounding box center [250, 308] width 207 height 14
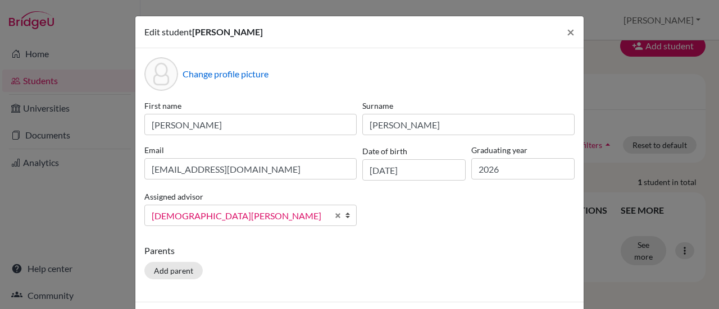
scroll to position [43, 0]
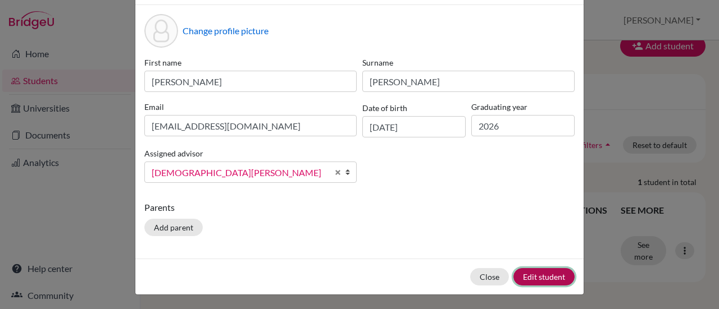
click at [527, 270] on button "Edit student" at bounding box center [543, 276] width 61 height 17
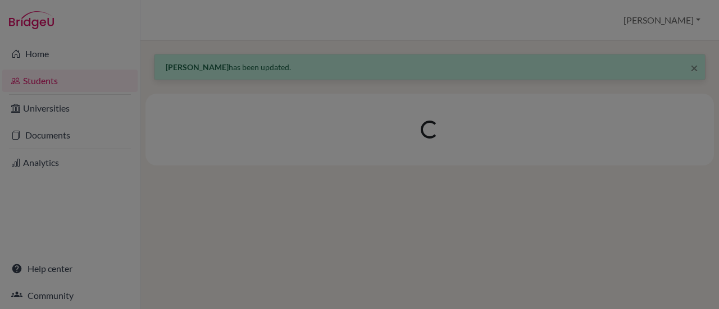
scroll to position [0, 0]
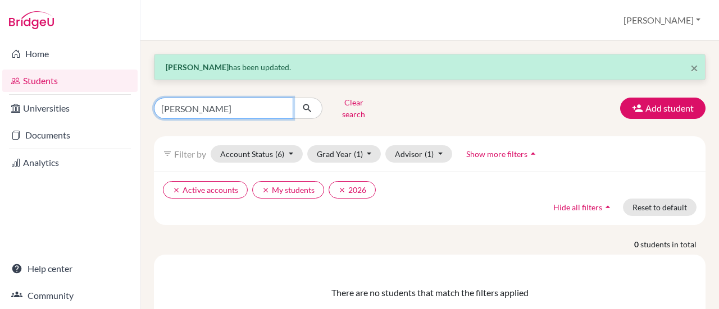
click at [219, 105] on input "Kamara" at bounding box center [223, 108] width 139 height 21
type input "K"
type input "aleesha"
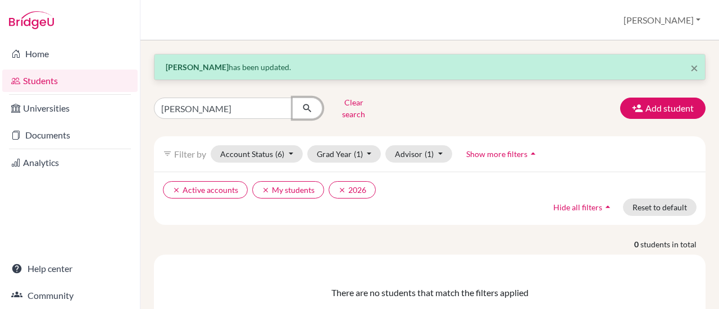
click at [305, 110] on button "submit" at bounding box center [308, 108] width 30 height 21
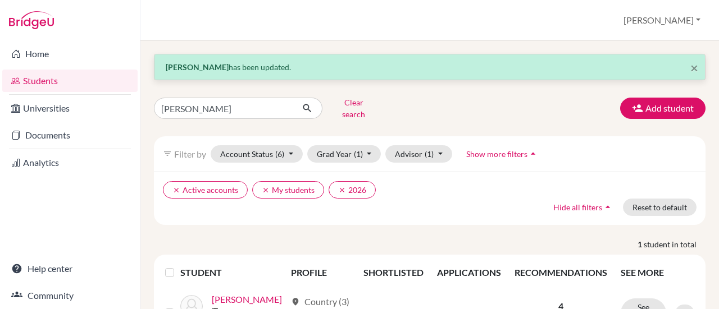
scroll to position [72, 0]
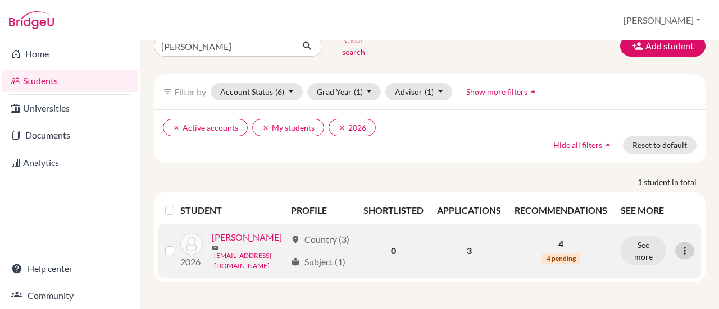
click at [679, 245] on icon at bounding box center [684, 250] width 11 height 11
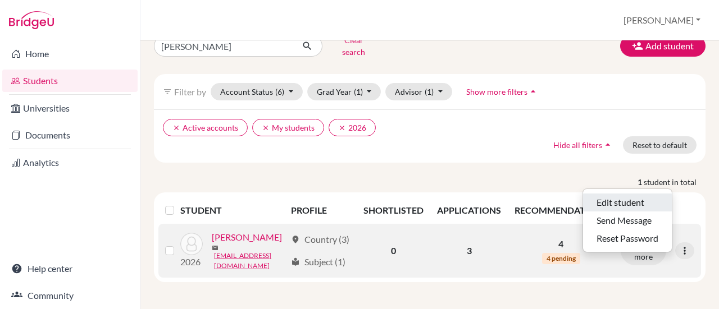
click at [625, 194] on button "Edit student" at bounding box center [627, 203] width 89 height 18
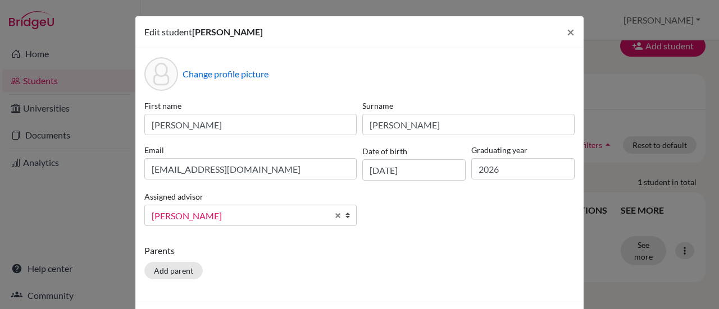
scroll to position [43, 0]
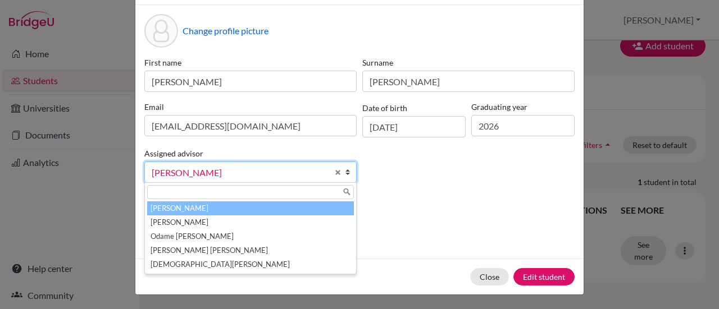
click at [309, 166] on span "Frempong, Emil" at bounding box center [240, 173] width 176 height 15
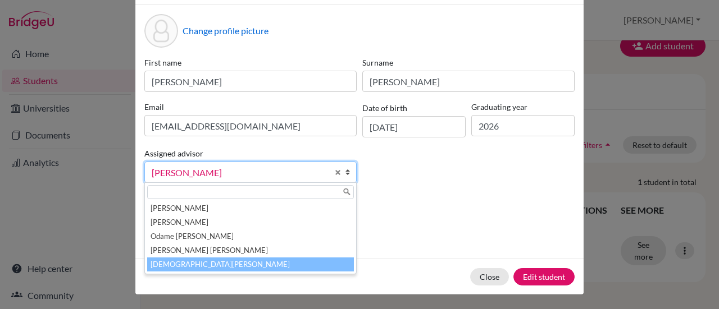
click at [225, 264] on li "Turkson, Sarah" at bounding box center [250, 265] width 207 height 14
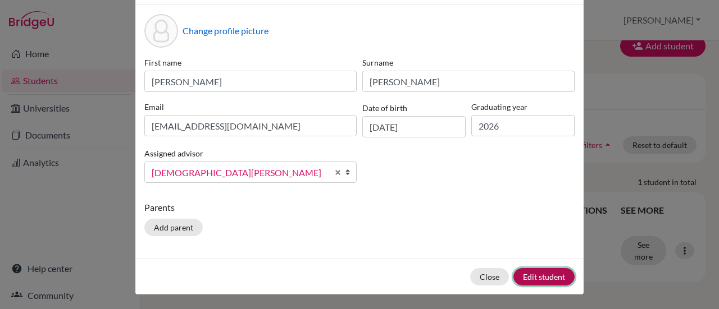
click at [544, 272] on button "Edit student" at bounding box center [543, 276] width 61 height 17
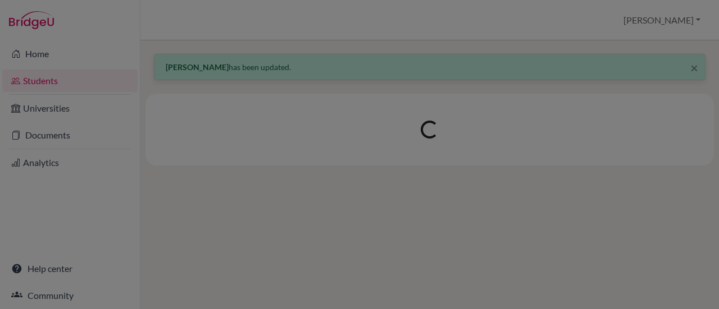
scroll to position [0, 0]
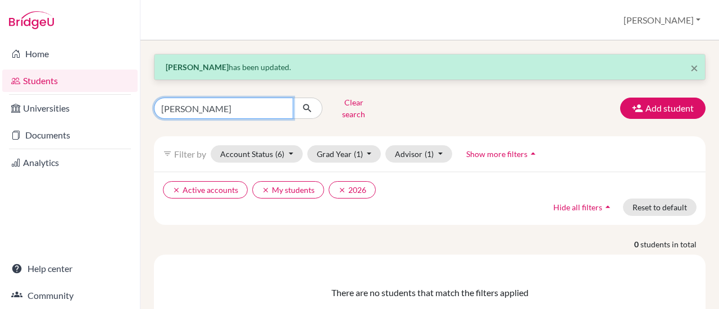
drag, startPoint x: 219, startPoint y: 102, endPoint x: 145, endPoint y: 108, distance: 74.4
click at [145, 108] on div "aleesha Clear search" at bounding box center [239, 108] width 189 height 29
type input "myron"
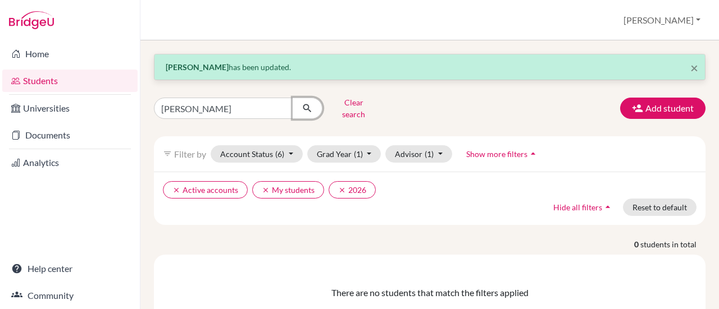
click at [313, 106] on button "submit" at bounding box center [308, 108] width 30 height 21
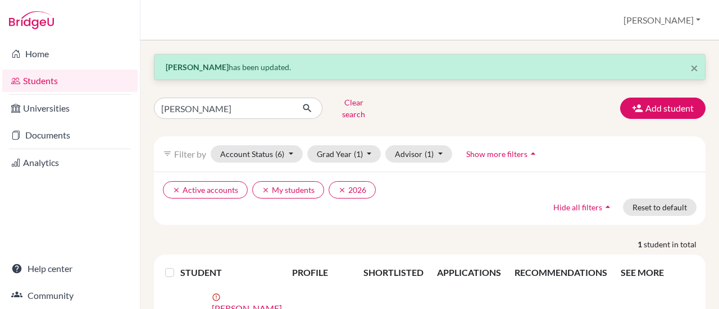
scroll to position [81, 0]
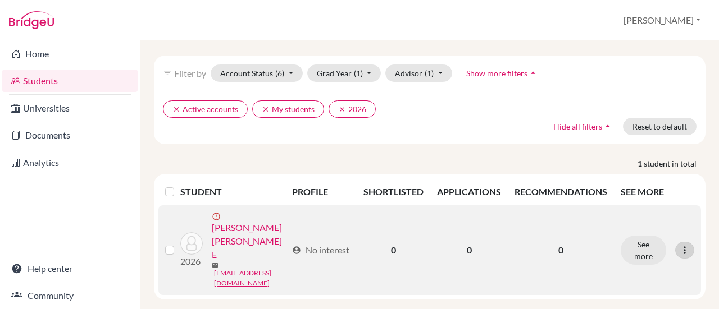
click at [679, 245] on icon at bounding box center [684, 250] width 11 height 11
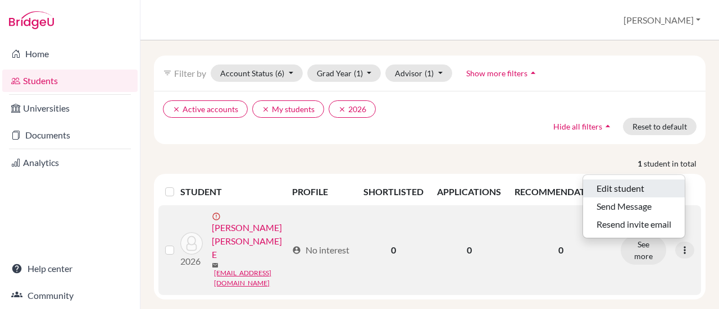
click at [602, 180] on button "Edit student" at bounding box center [634, 189] width 102 height 18
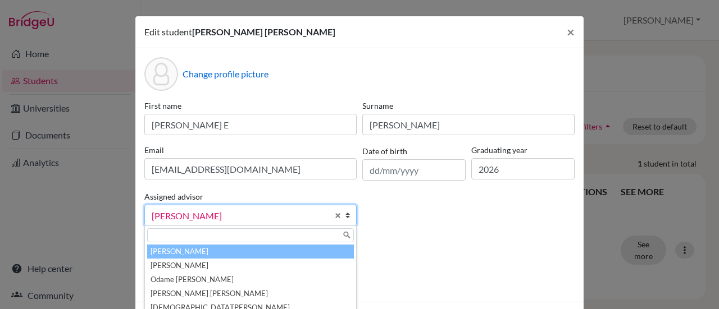
click at [208, 222] on span "Frempong, Emil" at bounding box center [240, 216] width 176 height 15
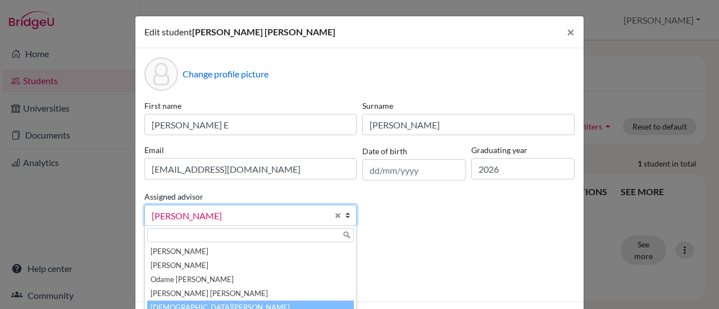
click at [193, 304] on li "Turkson, Sarah" at bounding box center [250, 308] width 207 height 14
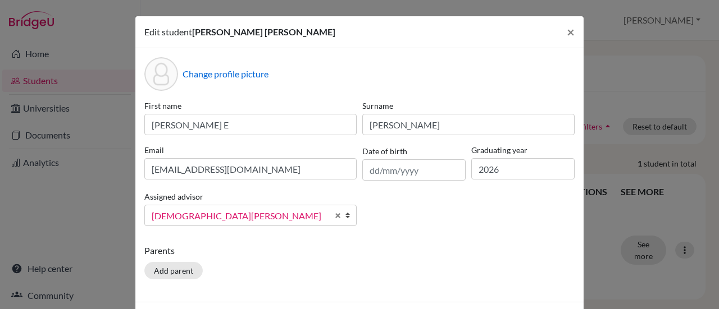
scroll to position [43, 0]
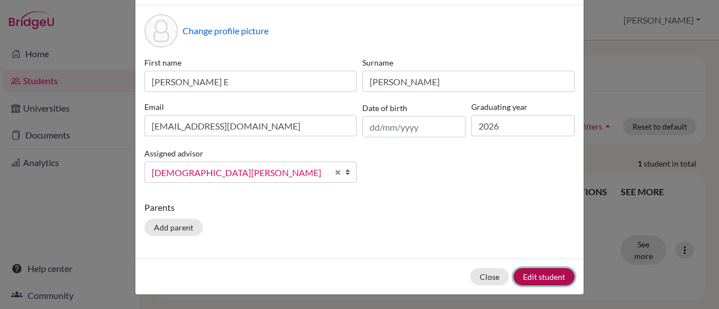
click at [564, 271] on button "Edit student" at bounding box center [543, 276] width 61 height 17
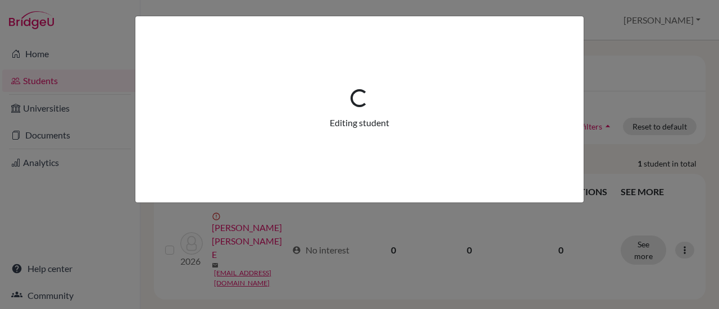
scroll to position [0, 0]
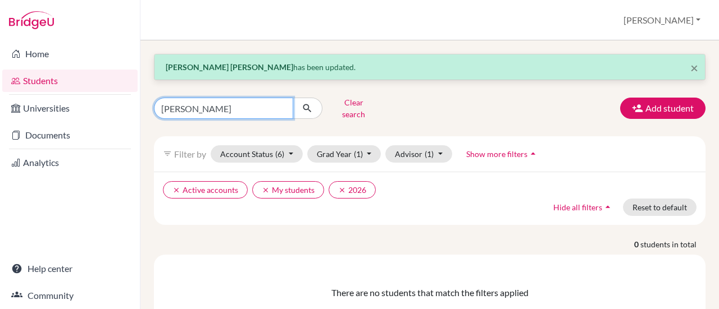
click at [281, 104] on input "myron" at bounding box center [223, 108] width 139 height 21
type input "Kobina"
click button "submit" at bounding box center [308, 108] width 30 height 21
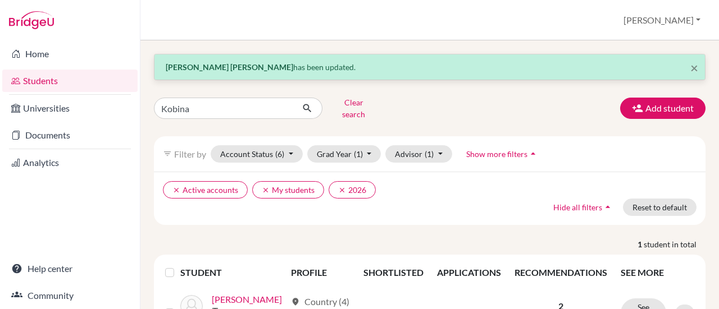
scroll to position [72, 0]
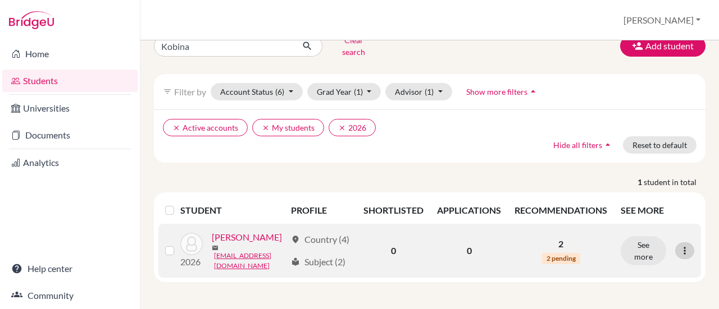
click at [679, 245] on icon at bounding box center [684, 250] width 11 height 11
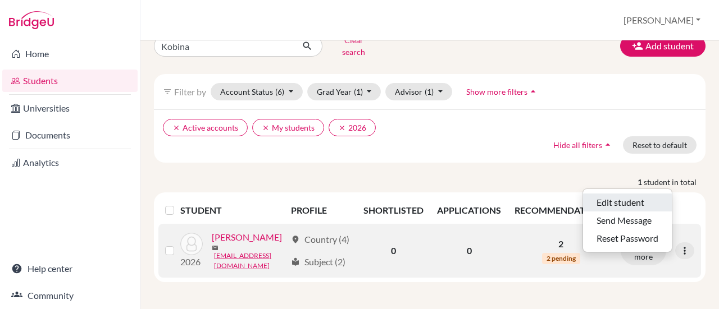
click at [626, 194] on button "Edit student" at bounding box center [627, 203] width 89 height 18
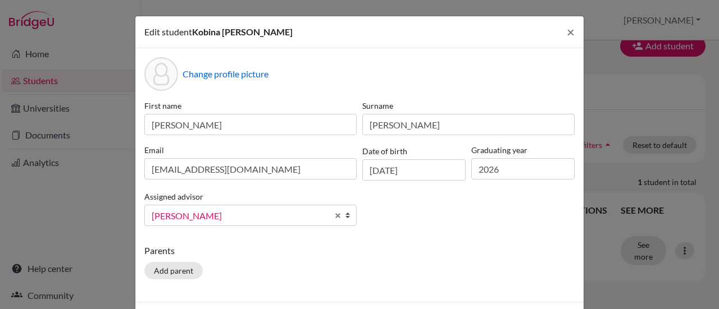
click at [232, 215] on span "Frempong, Emil" at bounding box center [240, 216] width 176 height 15
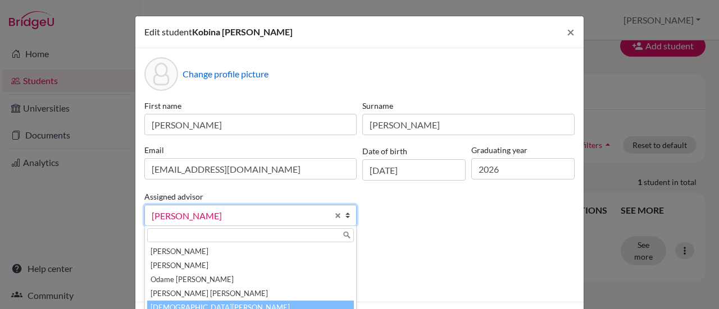
click at [183, 306] on li "Turkson, Sarah" at bounding box center [250, 308] width 207 height 14
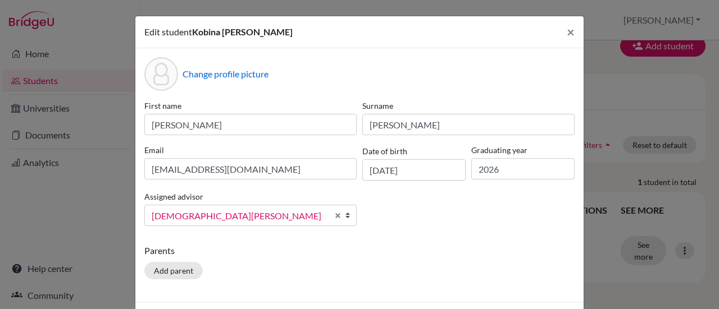
scroll to position [43, 0]
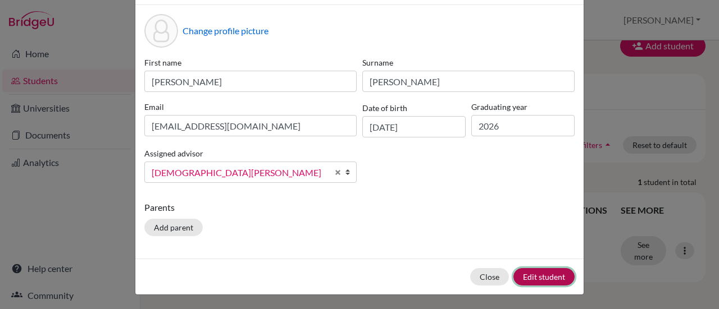
click at [536, 280] on button "Edit student" at bounding box center [543, 276] width 61 height 17
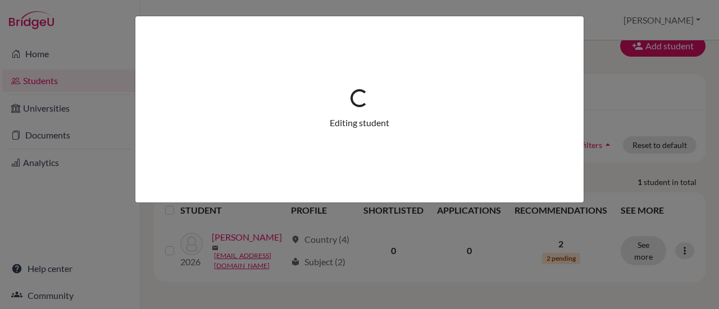
scroll to position [0, 0]
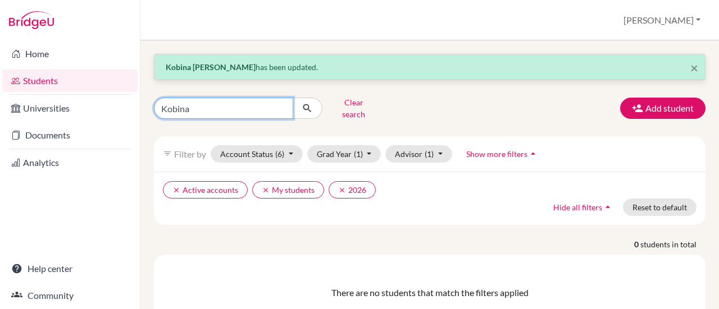
click at [280, 104] on input "Kobina" at bounding box center [223, 108] width 139 height 21
type input "dzidzor"
click button "submit" at bounding box center [308, 108] width 30 height 21
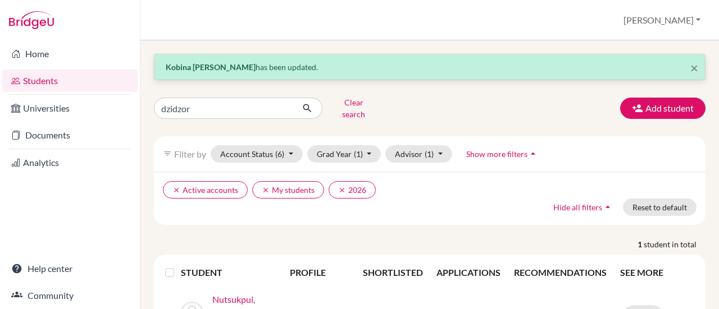
scroll to position [72, 0]
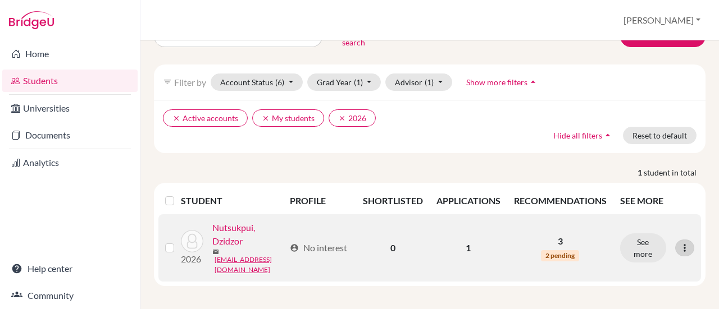
click at [679, 243] on icon at bounding box center [684, 248] width 11 height 11
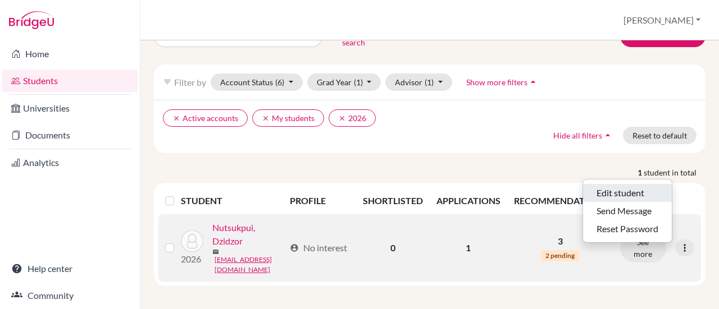
click at [622, 184] on button "Edit student" at bounding box center [627, 193] width 89 height 18
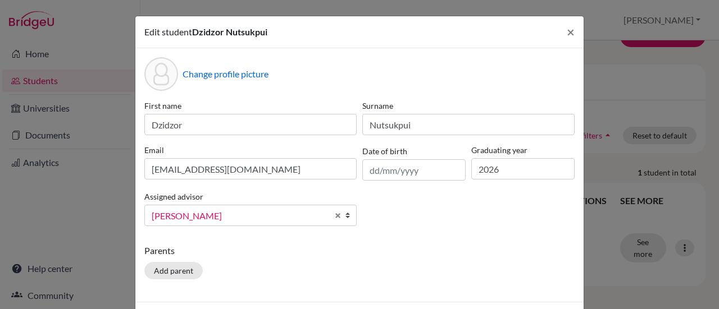
click at [221, 217] on span "Frempong, Emil" at bounding box center [240, 216] width 176 height 15
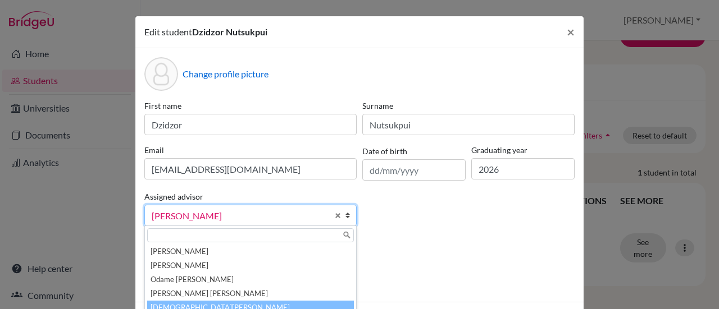
click at [183, 301] on li "Turkson, Sarah" at bounding box center [250, 308] width 207 height 14
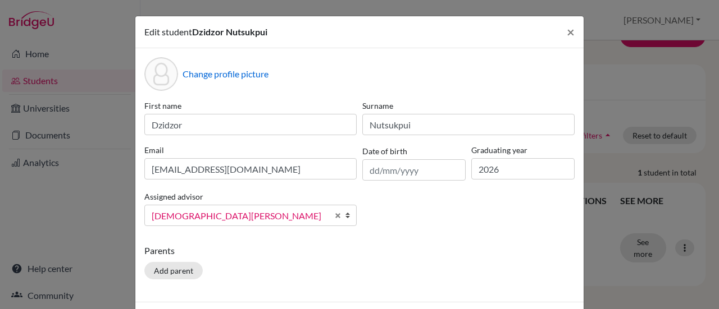
scroll to position [43, 0]
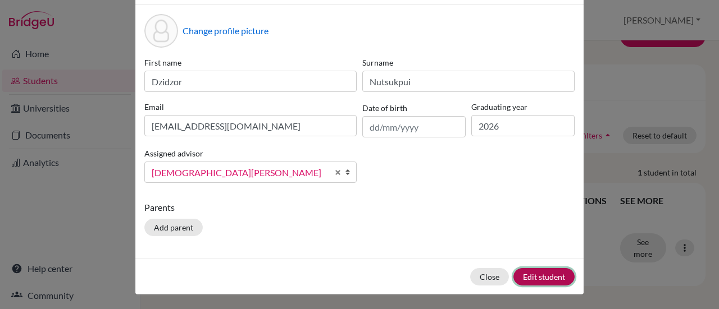
click at [548, 270] on button "Edit student" at bounding box center [543, 276] width 61 height 17
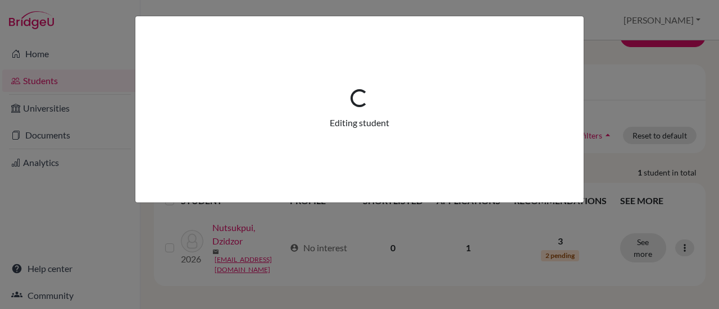
scroll to position [0, 0]
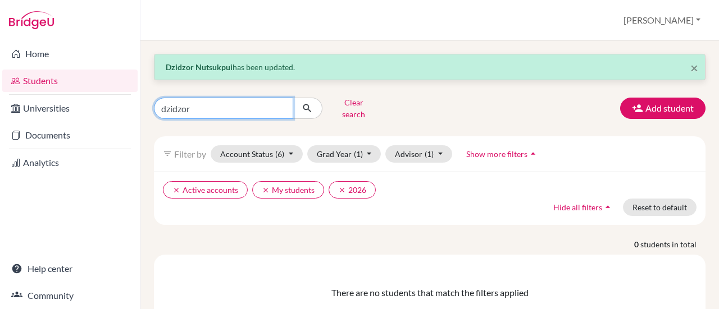
click at [218, 109] on input "dzidzor" at bounding box center [223, 108] width 139 height 21
type input "d"
type input "Senanu"
click button "submit" at bounding box center [308, 108] width 30 height 21
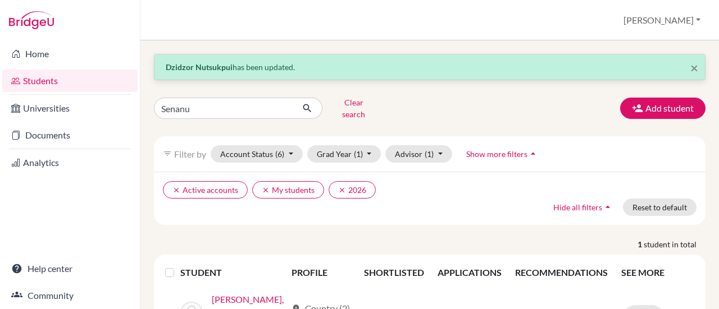
scroll to position [72, 0]
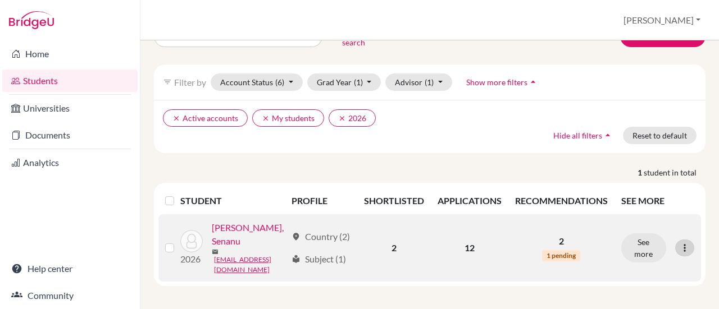
click at [679, 243] on icon at bounding box center [684, 248] width 11 height 11
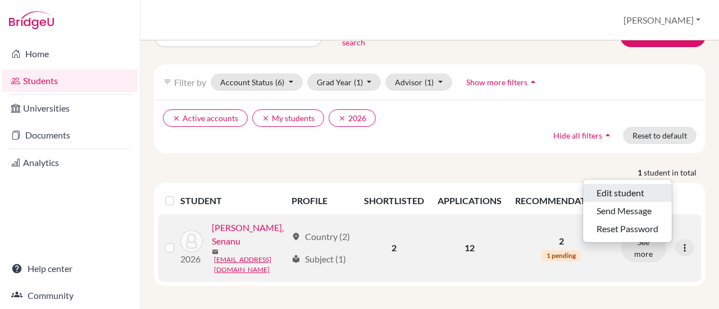
click at [625, 186] on button "Edit student" at bounding box center [627, 193] width 89 height 18
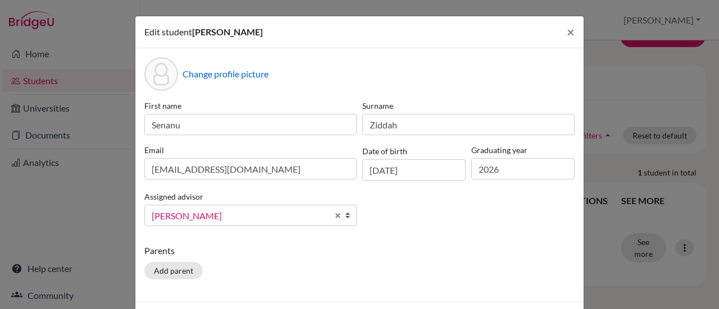
click at [245, 212] on span "Frempong, Emil" at bounding box center [240, 216] width 176 height 15
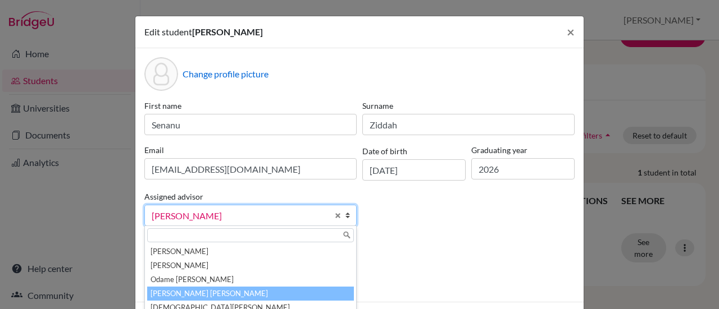
click at [195, 291] on li "Opare-Obuobisa Blay, Abigail" at bounding box center [250, 294] width 207 height 14
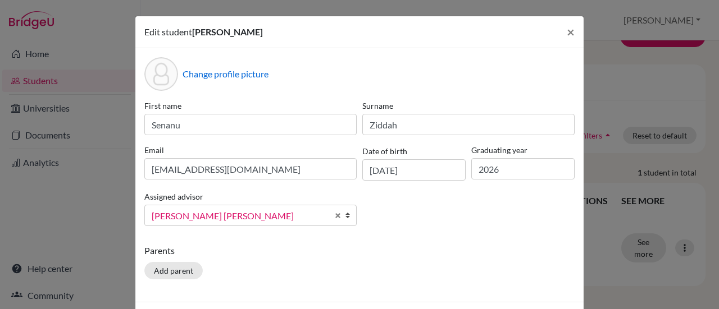
scroll to position [43, 0]
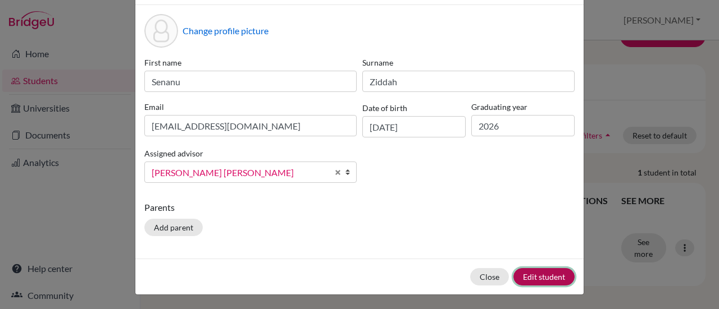
click at [532, 276] on button "Edit student" at bounding box center [543, 276] width 61 height 17
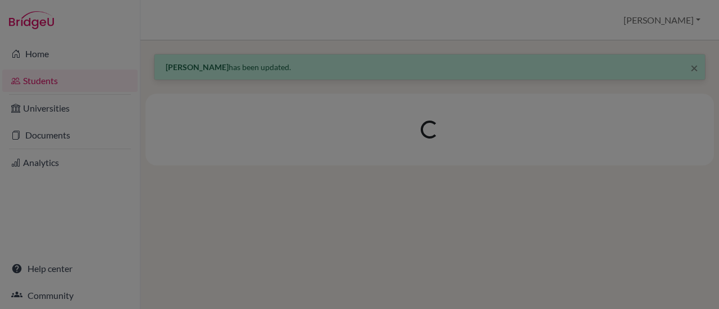
scroll to position [0, 0]
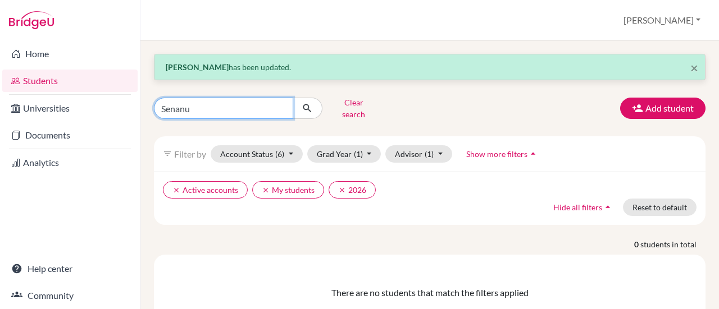
click at [221, 99] on input "Senanu" at bounding box center [223, 108] width 139 height 21
type input "S"
type input "Koranteng"
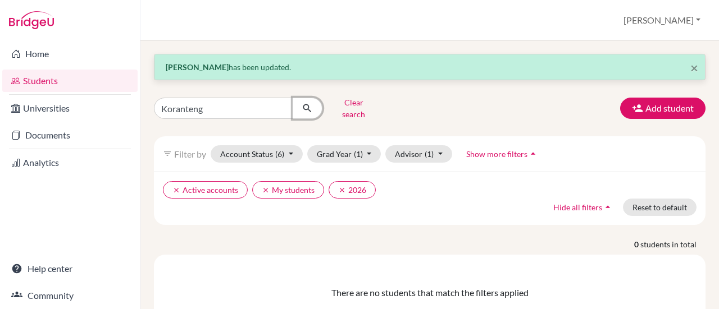
click at [303, 106] on icon "submit" at bounding box center [307, 108] width 11 height 11
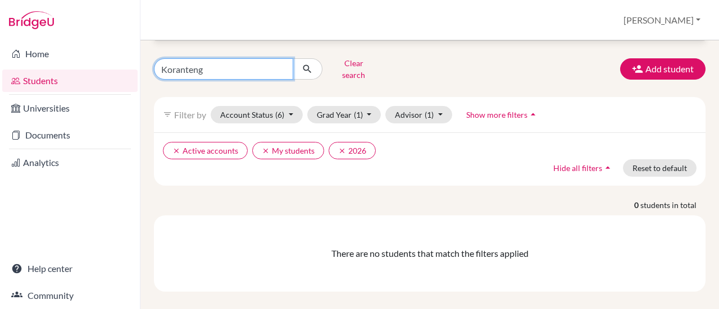
drag, startPoint x: 209, startPoint y: 64, endPoint x: 139, endPoint y: 72, distance: 70.1
click at [139, 72] on div "Home Students Universities Documents Analytics Help center Community Students o…" at bounding box center [359, 154] width 719 height 309
type input "ewurama"
click at [304, 58] on button "submit" at bounding box center [308, 68] width 30 height 21
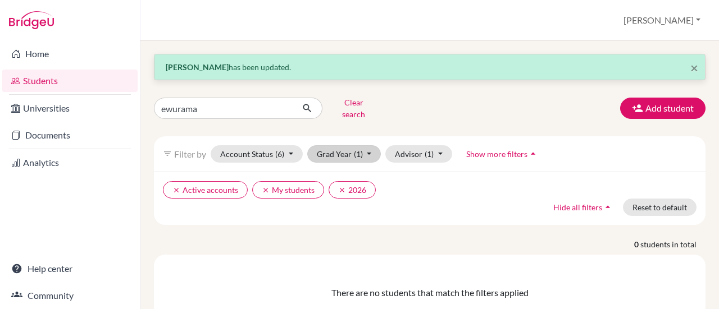
scroll to position [39, 0]
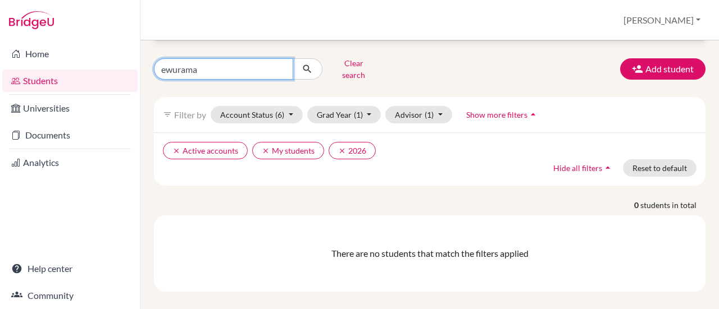
drag, startPoint x: 218, startPoint y: 63, endPoint x: 131, endPoint y: 77, distance: 87.6
click at [131, 77] on div "Home Students Universities Documents Analytics Help center Community Students o…" at bounding box center [359, 154] width 719 height 309
type input "emy"
click at [311, 74] on button "submit" at bounding box center [308, 68] width 30 height 21
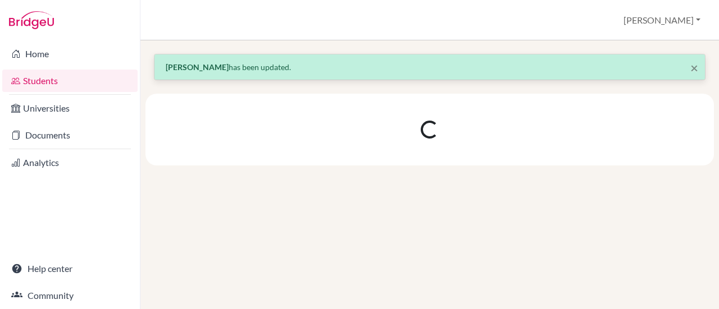
scroll to position [0, 0]
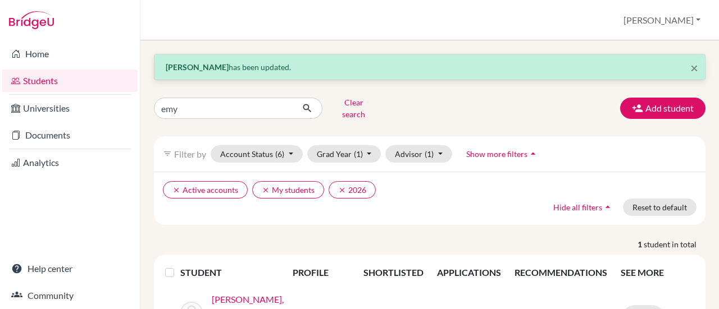
scroll to position [56, 0]
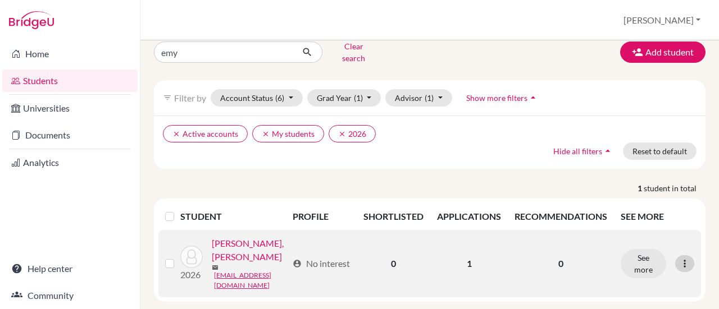
click at [683, 256] on div at bounding box center [684, 264] width 19 height 17
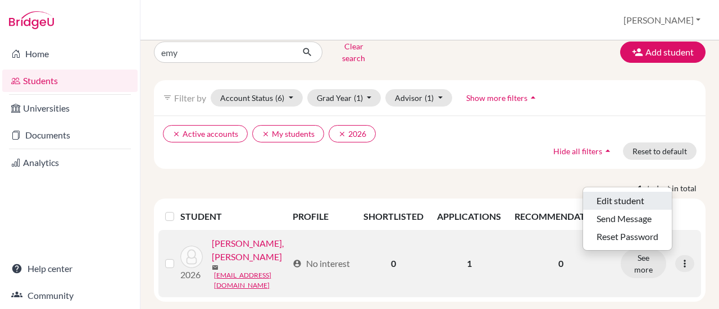
click at [623, 192] on button "Edit student" at bounding box center [627, 201] width 89 height 18
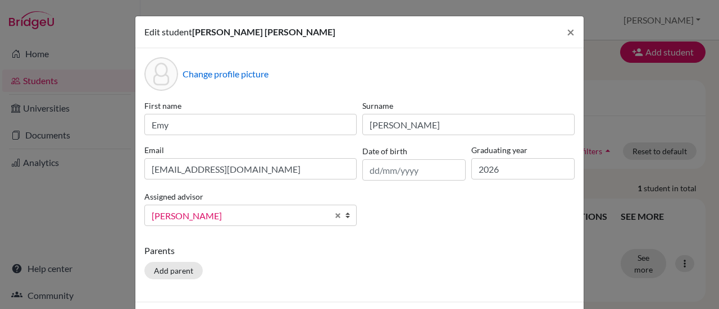
click at [236, 209] on span "Frempong, Emil" at bounding box center [240, 216] width 176 height 15
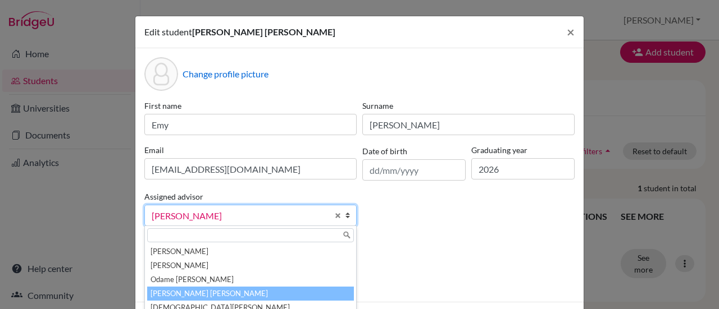
click at [193, 293] on li "Opare-Obuobisa Blay, Abigail" at bounding box center [250, 294] width 207 height 14
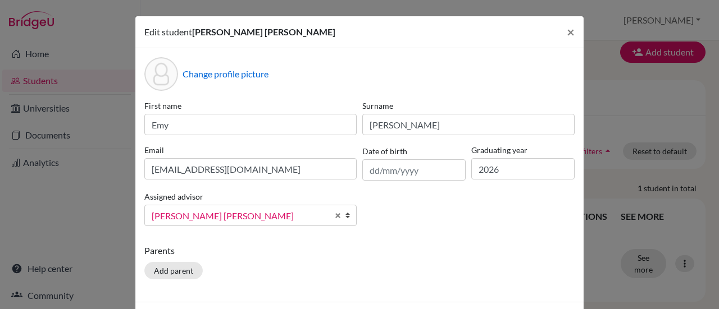
scroll to position [43, 0]
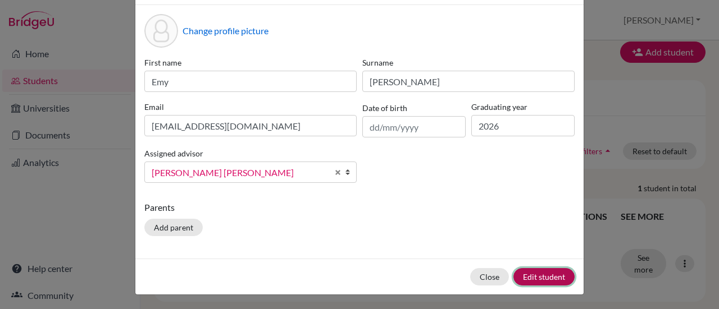
click at [540, 279] on button "Edit student" at bounding box center [543, 276] width 61 height 17
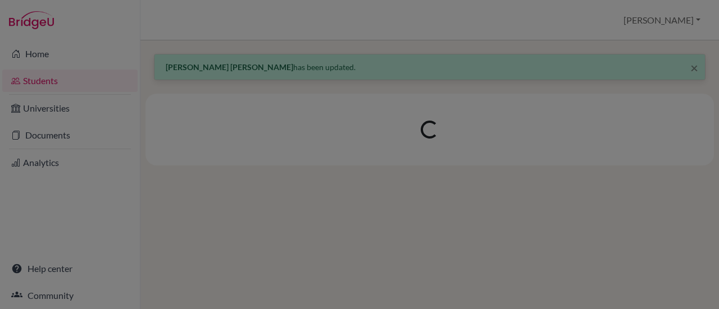
scroll to position [0, 0]
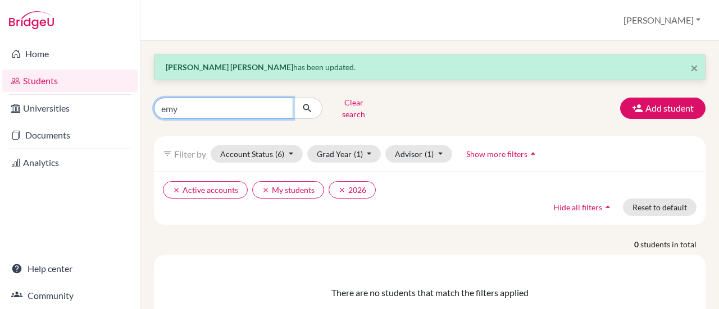
click at [220, 106] on input "emy" at bounding box center [223, 108] width 139 height 21
type input "e"
type input "Jemima"
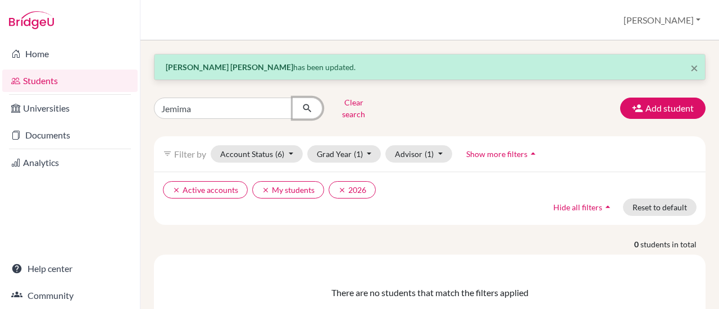
click at [308, 106] on icon "submit" at bounding box center [307, 108] width 11 height 11
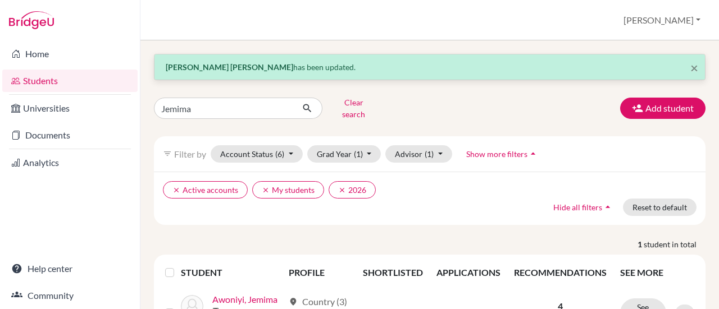
scroll to position [72, 0]
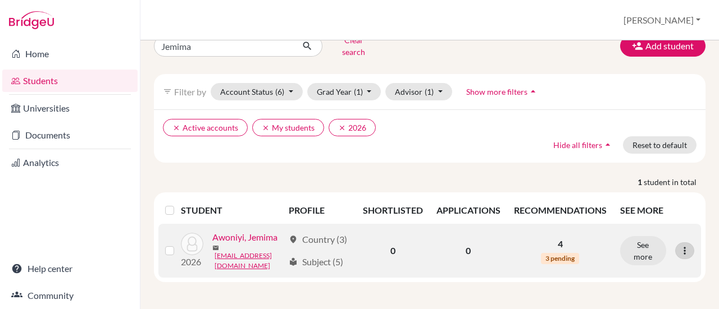
click at [675, 243] on div at bounding box center [684, 251] width 19 height 17
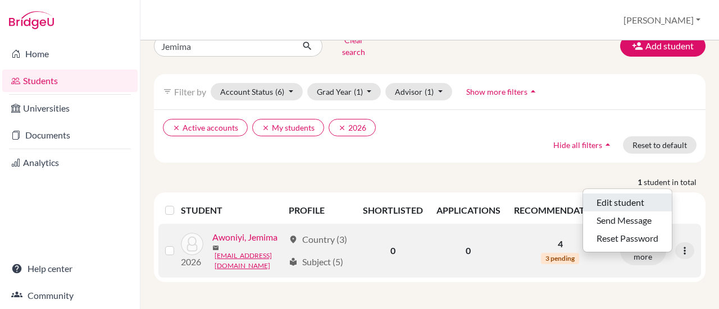
click at [622, 194] on button "Edit student" at bounding box center [627, 203] width 89 height 18
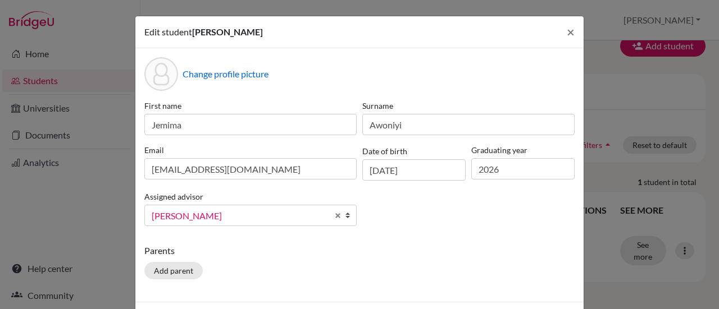
click at [297, 218] on span "Frempong, Emil" at bounding box center [240, 216] width 176 height 15
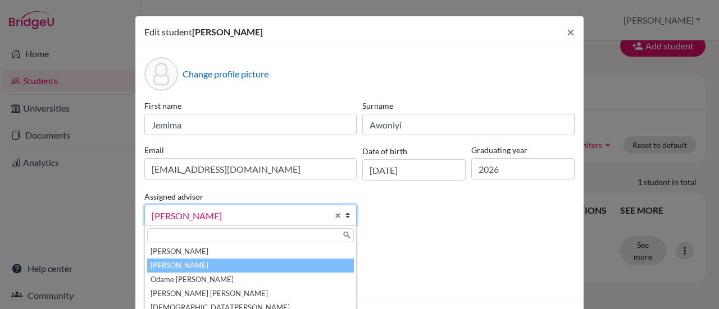
click at [225, 267] on li "Korsah , Sheila Ofosuhemaa" at bounding box center [250, 266] width 207 height 14
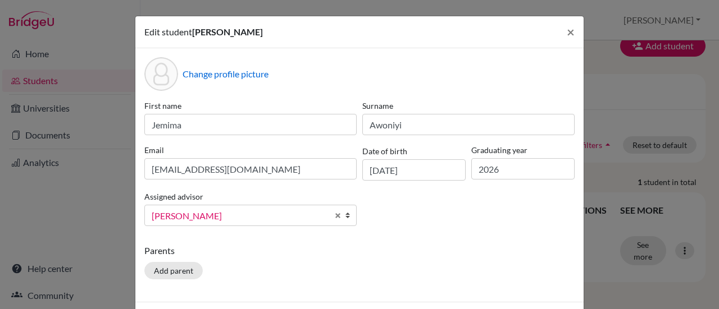
scroll to position [43, 0]
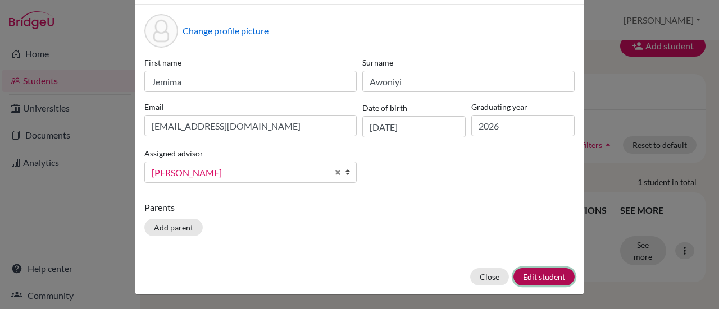
click at [533, 279] on button "Edit student" at bounding box center [543, 276] width 61 height 17
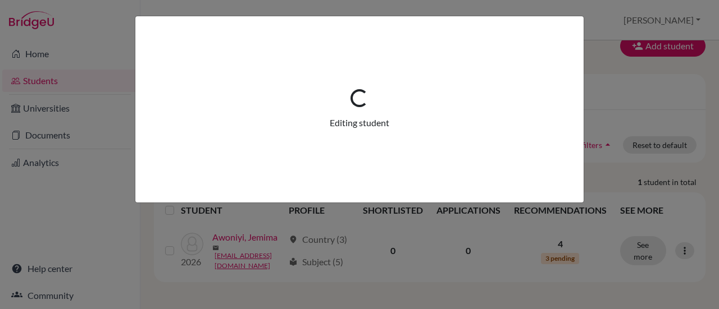
scroll to position [0, 0]
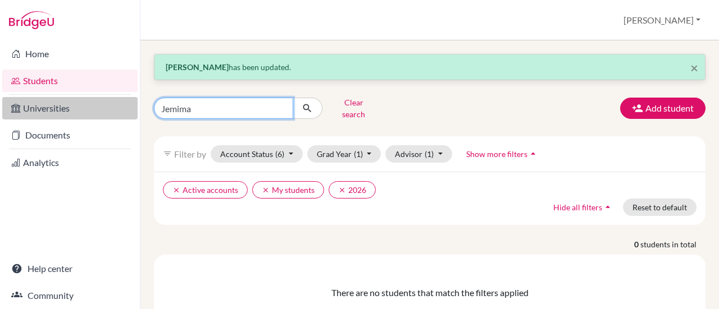
drag, startPoint x: 230, startPoint y: 108, endPoint x: 127, endPoint y: 103, distance: 102.9
click at [127, 103] on div "Home Students Universities Documents Analytics Help center Community Students o…" at bounding box center [359, 154] width 719 height 309
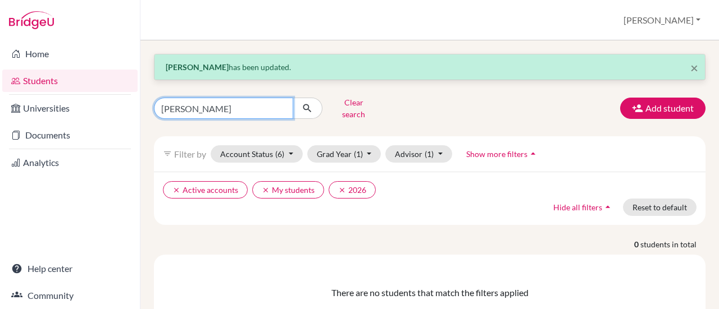
type input "Olivia"
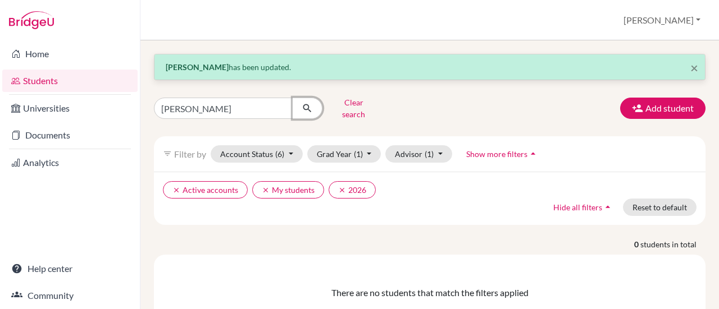
click at [313, 98] on button "submit" at bounding box center [308, 108] width 30 height 21
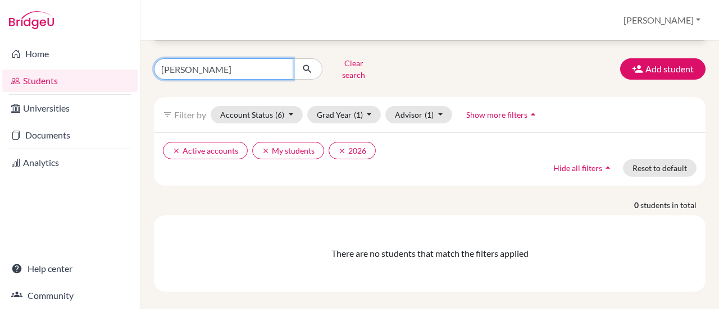
drag, startPoint x: 222, startPoint y: 59, endPoint x: 124, endPoint y: 71, distance: 99.0
click at [124, 71] on div "Home Students Universities Documents Analytics Help center Community Students o…" at bounding box center [359, 154] width 719 height 309
type input "Mallock"
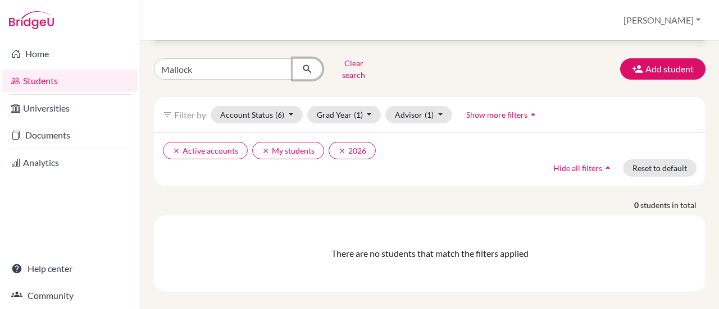
click at [308, 63] on icon "submit" at bounding box center [307, 68] width 11 height 11
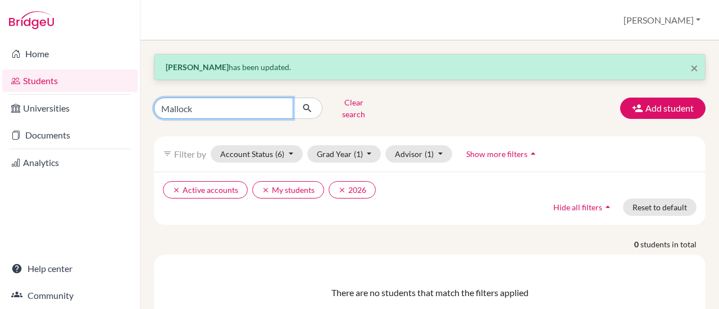
click at [173, 102] on input "Mallock" at bounding box center [223, 108] width 139 height 21
type input "Mollock"
click button "submit" at bounding box center [308, 108] width 30 height 21
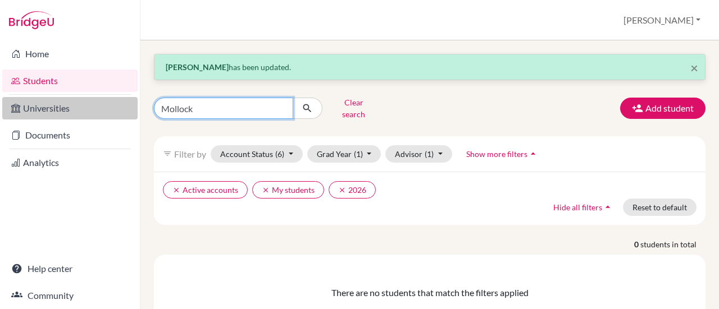
drag, startPoint x: 226, startPoint y: 95, endPoint x: 126, endPoint y: 111, distance: 101.2
click at [126, 111] on div "Home Students Universities Documents Analytics Help center Community Students o…" at bounding box center [359, 154] width 719 height 309
type input "Mame"
click button "submit" at bounding box center [308, 108] width 30 height 21
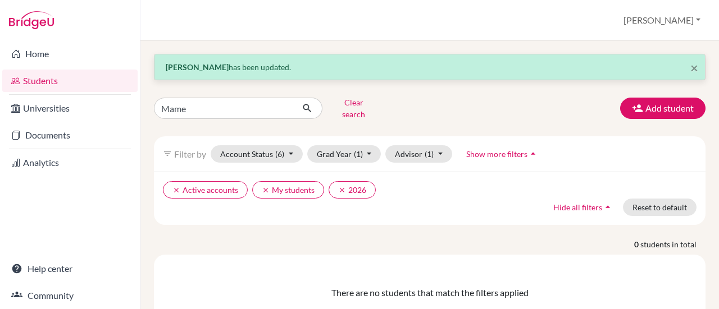
scroll to position [39, 0]
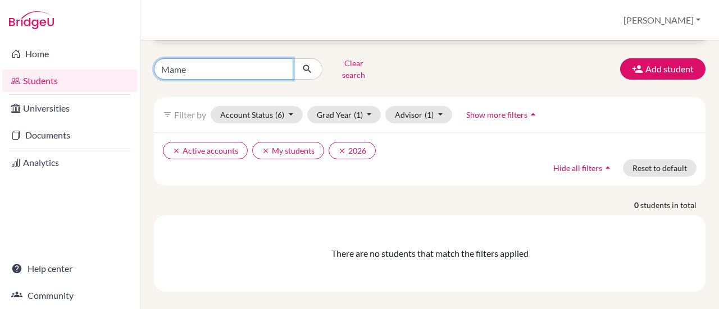
drag, startPoint x: 204, startPoint y: 62, endPoint x: 111, endPoint y: 88, distance: 96.2
click at [111, 88] on div "Home Students Universities Documents Analytics Help center Community Students o…" at bounding box center [359, 154] width 719 height 309
type input "Owiredu"
click button "submit" at bounding box center [308, 68] width 30 height 21
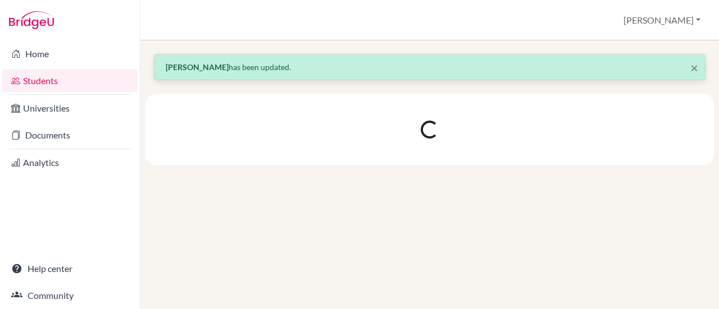
scroll to position [0, 0]
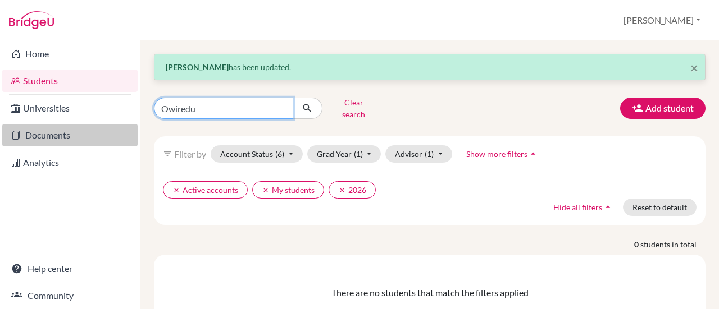
drag, startPoint x: 234, startPoint y: 98, endPoint x: 98, endPoint y: 129, distance: 139.9
click at [98, 129] on div "Home Students Universities Documents Analytics Help center Community Students o…" at bounding box center [359, 154] width 719 height 309
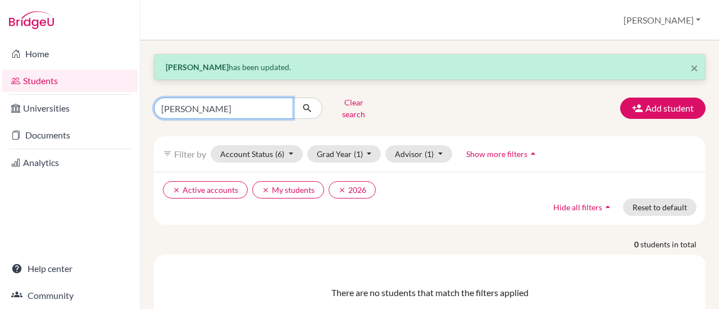
type input "Rayna"
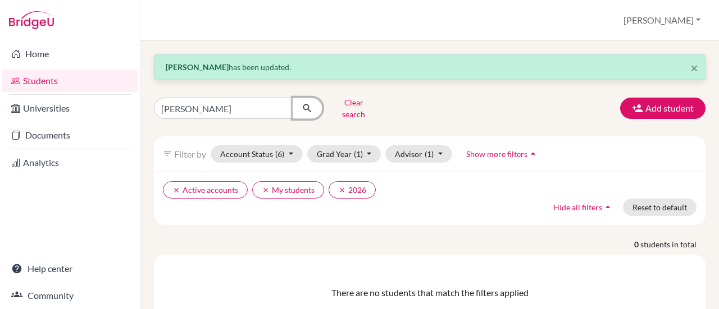
click at [311, 107] on icon "submit" at bounding box center [307, 108] width 11 height 11
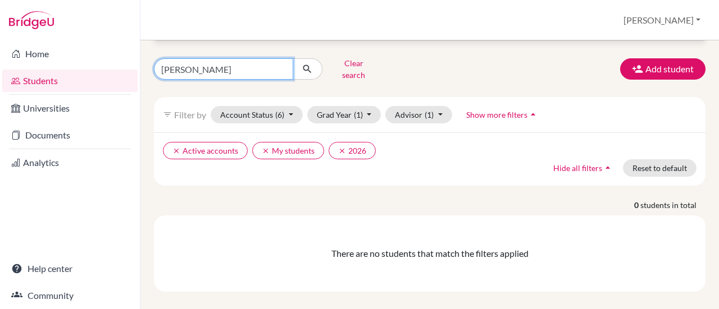
drag, startPoint x: 211, startPoint y: 66, endPoint x: 66, endPoint y: 93, distance: 147.9
click at [66, 93] on div "Home Students Universities Documents Analytics Help center Community Students o…" at bounding box center [359, 154] width 719 height 309
type input "NAgene"
click button "submit" at bounding box center [308, 68] width 30 height 21
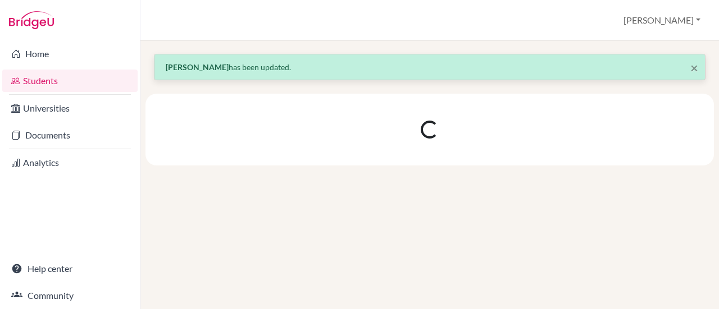
scroll to position [0, 0]
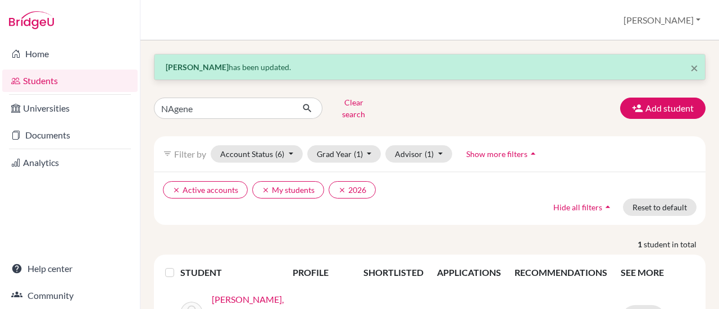
scroll to position [49, 0]
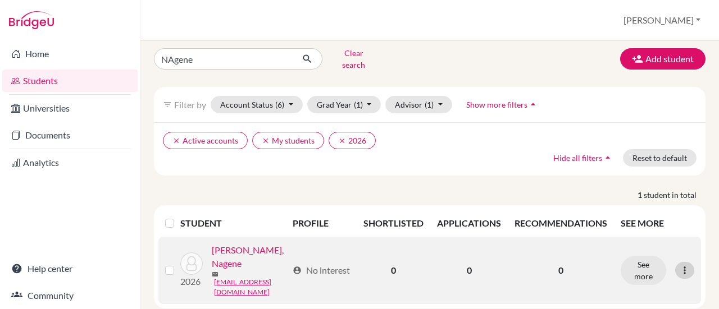
click at [679, 265] on icon at bounding box center [684, 270] width 11 height 11
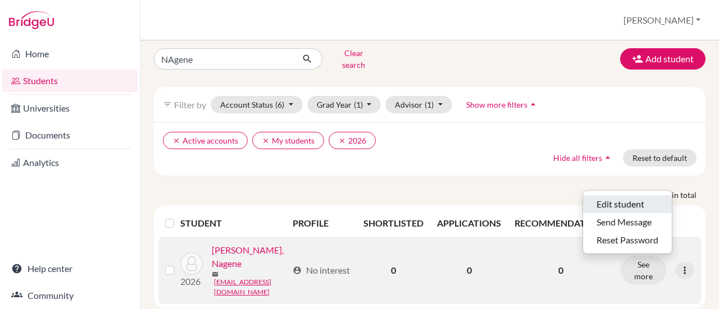
click at [630, 198] on button "Edit student" at bounding box center [627, 204] width 89 height 18
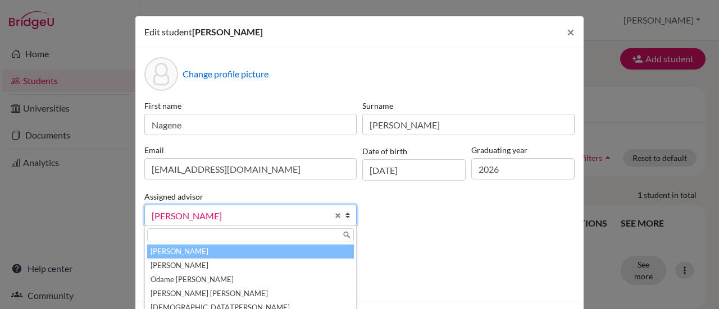
click at [254, 212] on span "Frempong, Emil" at bounding box center [240, 216] width 176 height 15
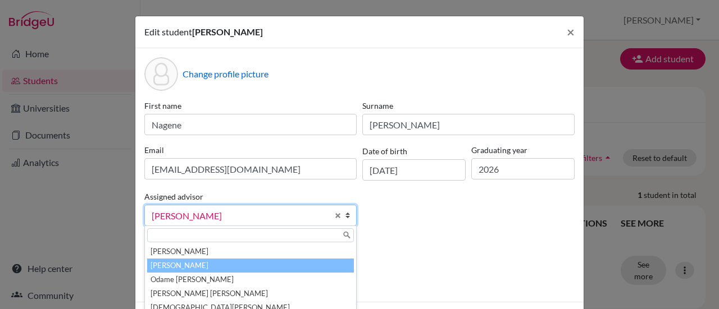
click at [202, 264] on li "Korsah , Sheila Ofosuhemaa" at bounding box center [250, 266] width 207 height 14
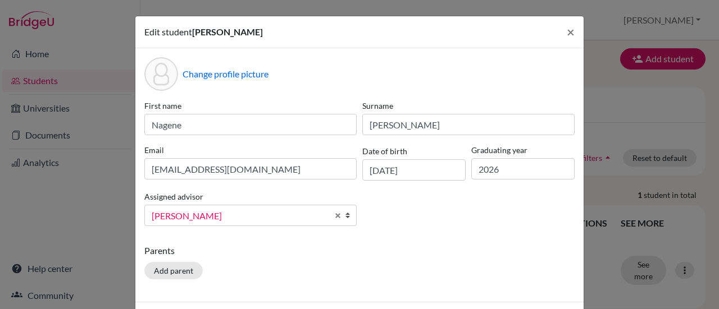
scroll to position [43, 0]
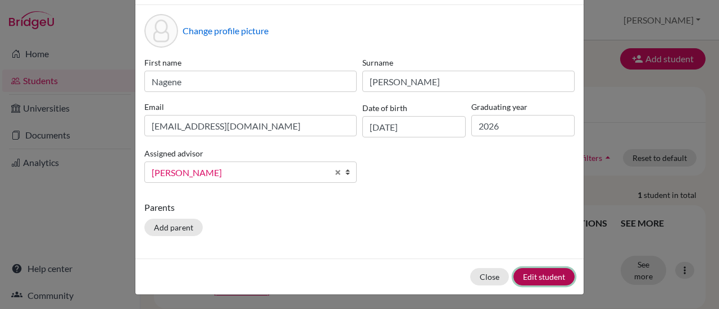
click at [541, 277] on button "Edit student" at bounding box center [543, 276] width 61 height 17
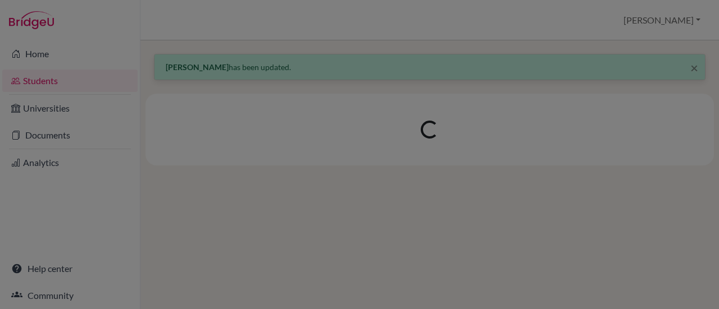
scroll to position [0, 0]
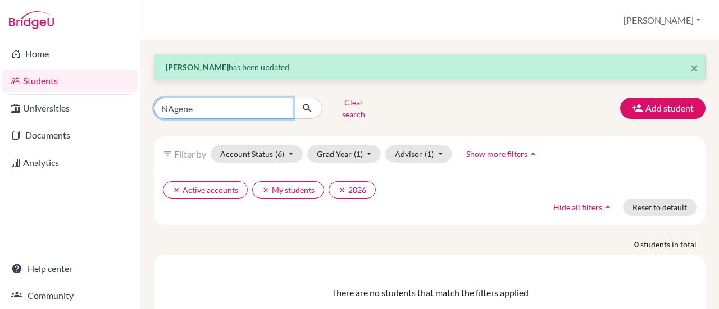
click at [280, 106] on input "NAgene" at bounding box center [223, 108] width 139 height 21
type input "seyram"
click button "submit" at bounding box center [308, 108] width 30 height 21
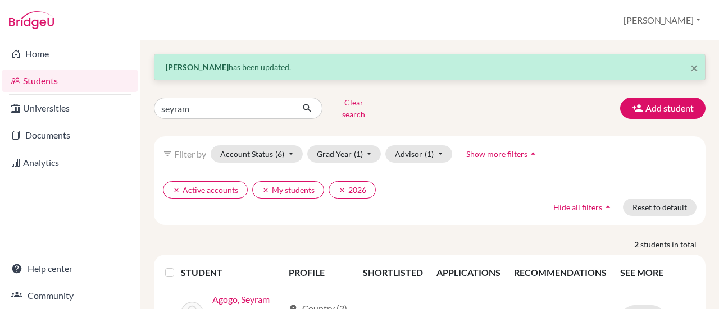
scroll to position [145, 0]
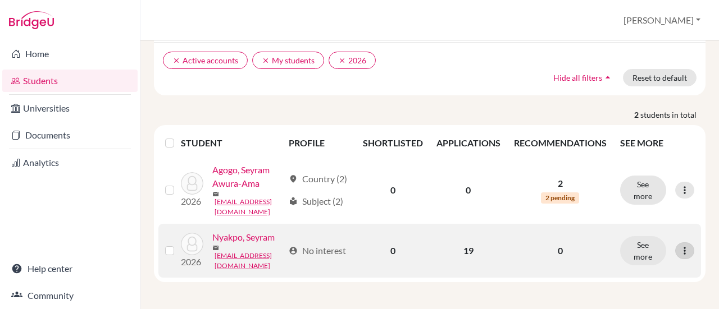
click at [679, 245] on icon at bounding box center [684, 250] width 11 height 11
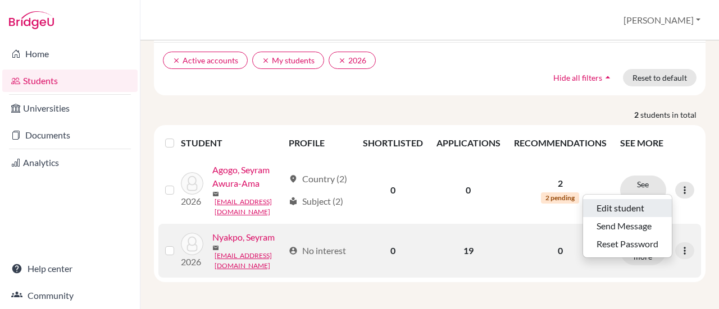
click at [640, 199] on button "Edit student" at bounding box center [627, 208] width 89 height 18
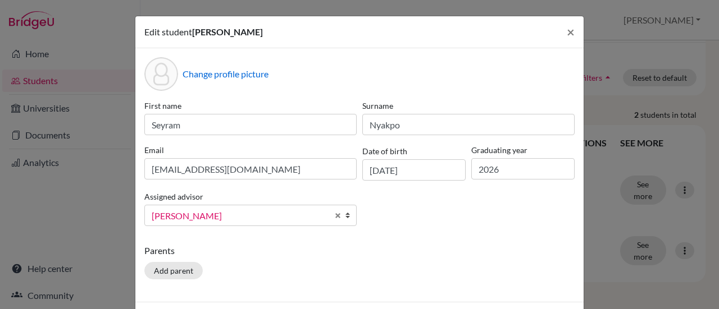
click at [228, 216] on span "Frempong, Emil" at bounding box center [240, 216] width 176 height 15
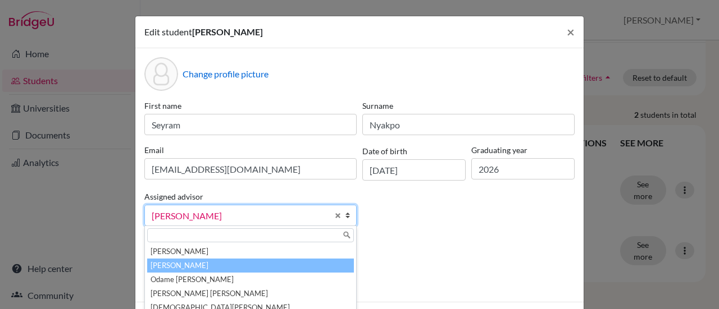
click at [206, 267] on li "Korsah , Sheila Ofosuhemaa" at bounding box center [250, 266] width 207 height 14
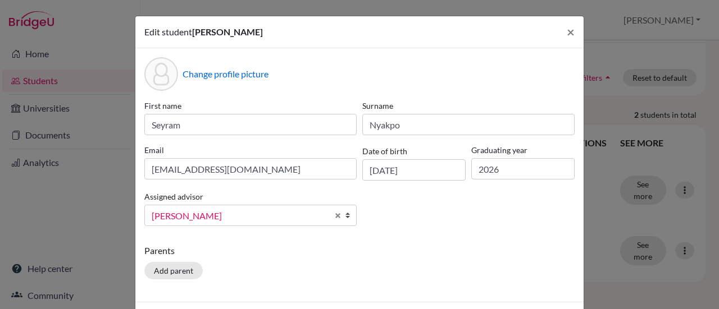
scroll to position [43, 0]
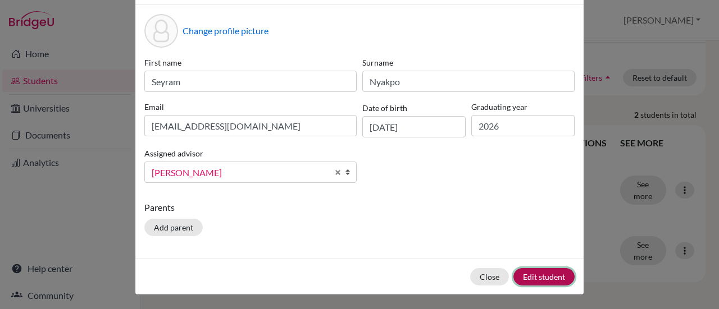
click at [542, 279] on button "Edit student" at bounding box center [543, 276] width 61 height 17
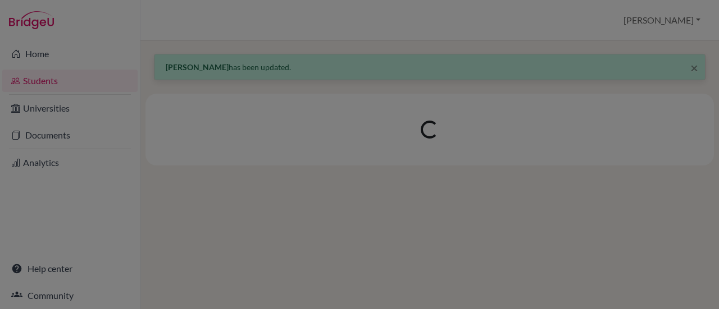
scroll to position [0, 0]
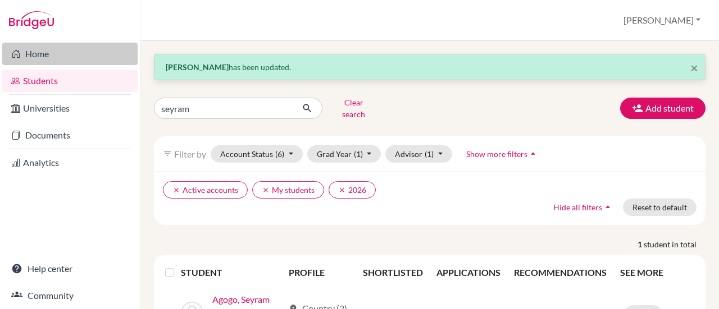
click at [33, 58] on link "Home" at bounding box center [69, 54] width 135 height 22
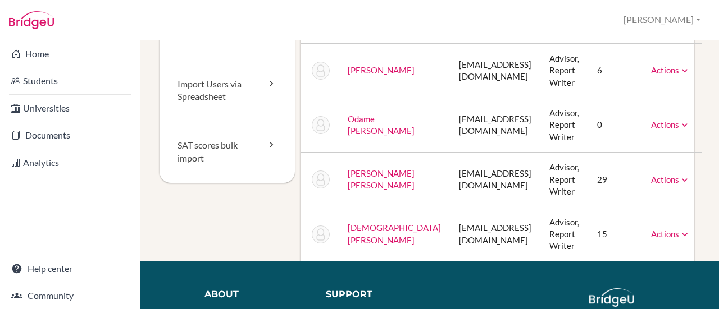
scroll to position [140, 0]
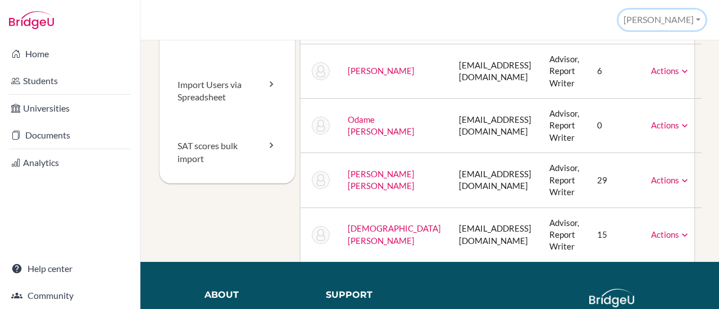
click at [683, 24] on button "Emil" at bounding box center [661, 20] width 87 height 21
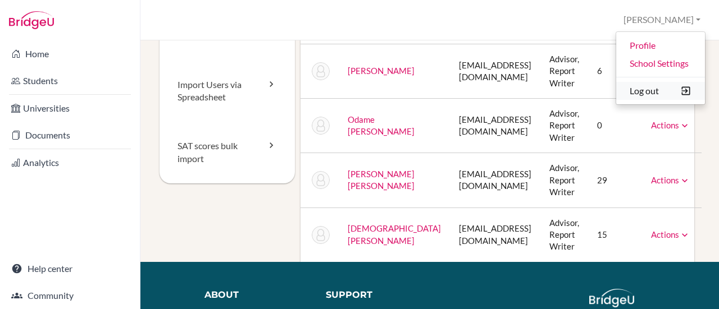
click at [653, 86] on button "Log out" at bounding box center [660, 91] width 89 height 18
